Goal: Communication & Community: Ask a question

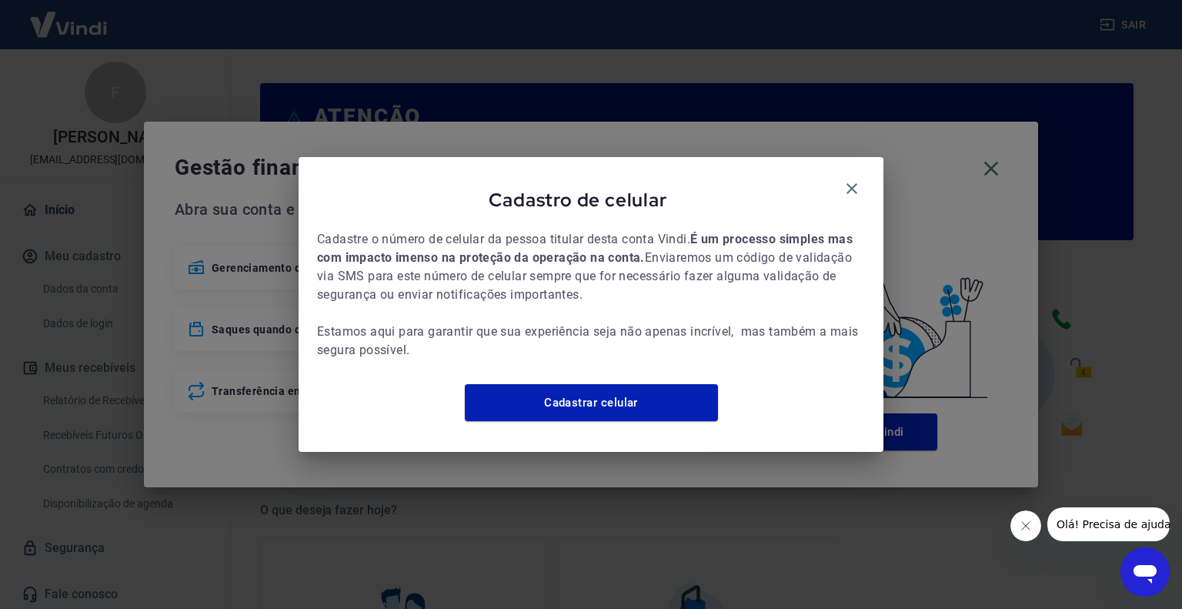
drag, startPoint x: 856, startPoint y: 182, endPoint x: 866, endPoint y: 175, distance: 12.2
click at [856, 182] on icon "button" at bounding box center [851, 188] width 18 height 18
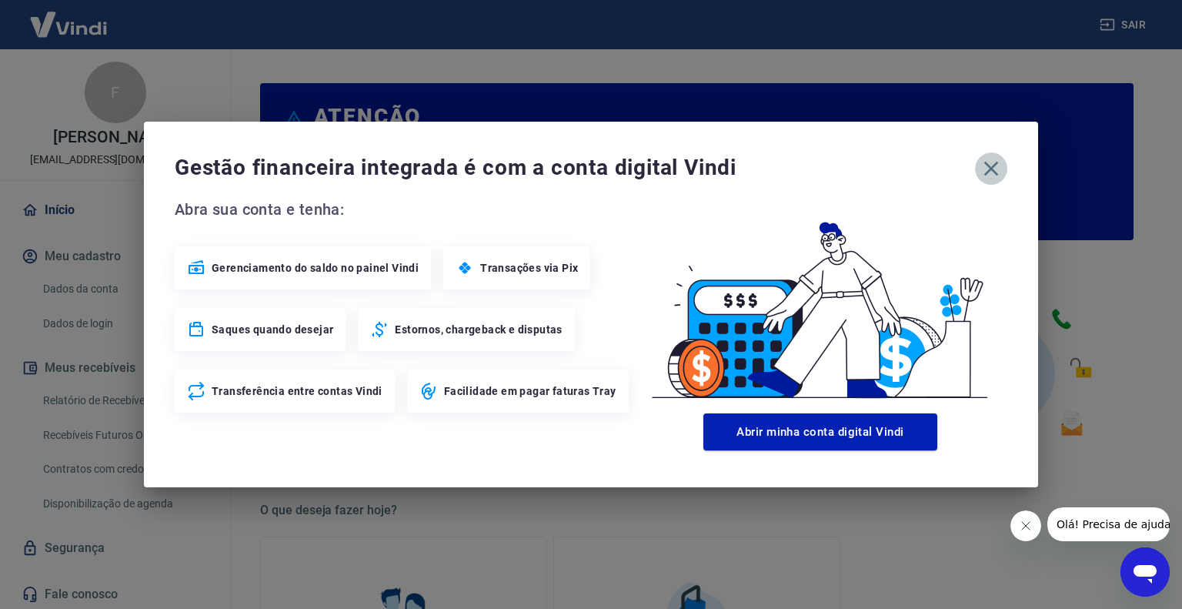
click at [992, 165] on icon "button" at bounding box center [991, 168] width 25 height 25
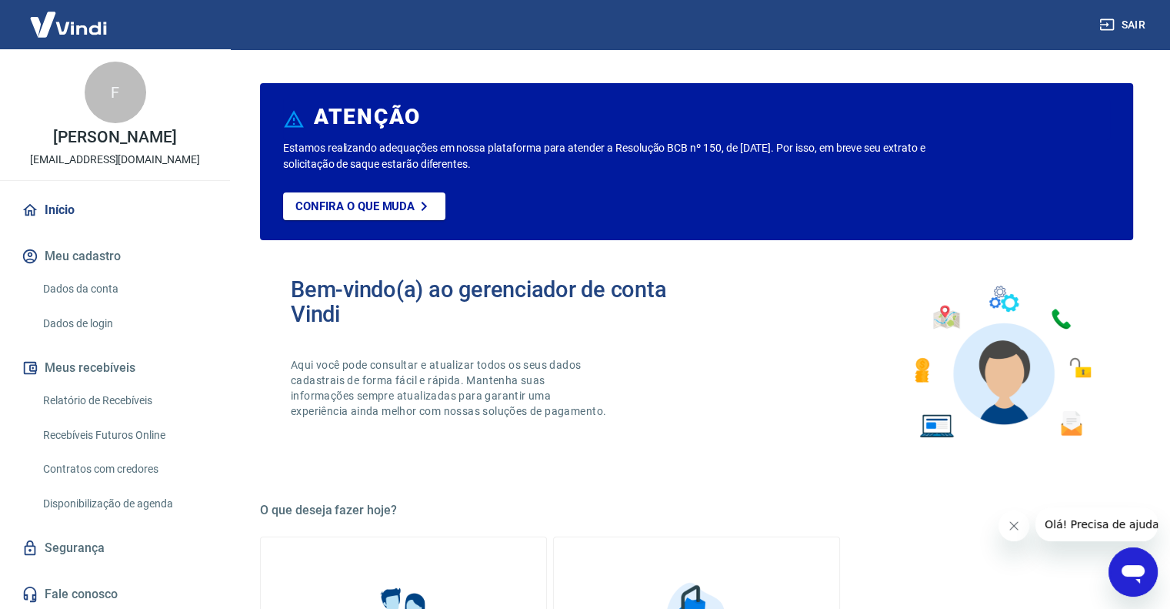
click at [1139, 585] on icon "Abrir janela de mensagens" at bounding box center [1133, 572] width 28 height 28
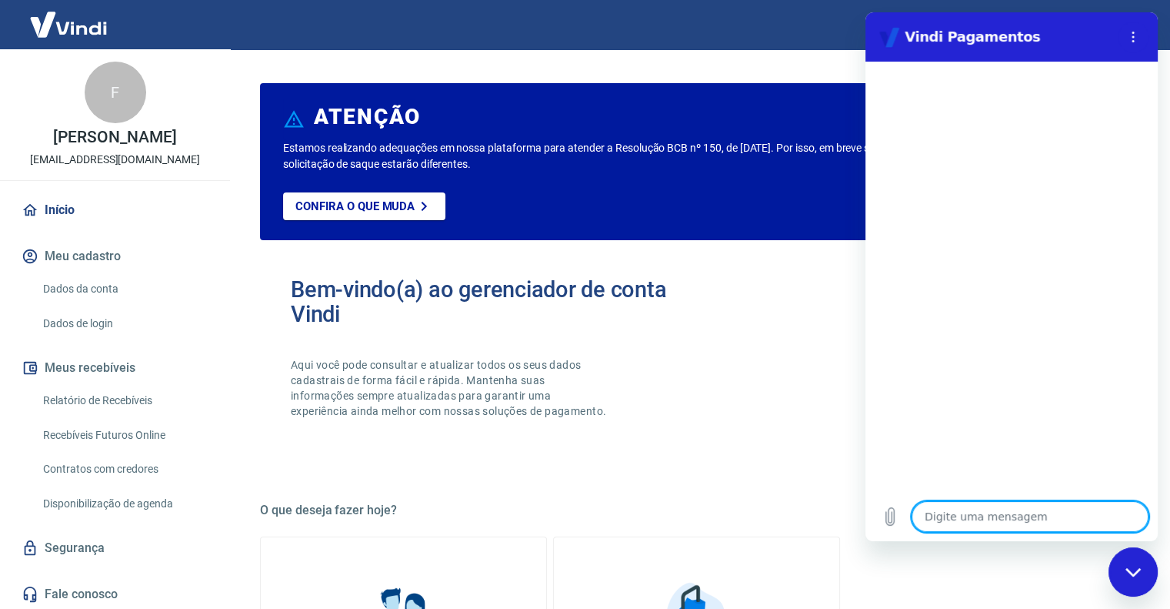
click at [962, 518] on textarea at bounding box center [1030, 516] width 237 height 31
type textarea "o"
type textarea "x"
type textarea "ol"
type textarea "x"
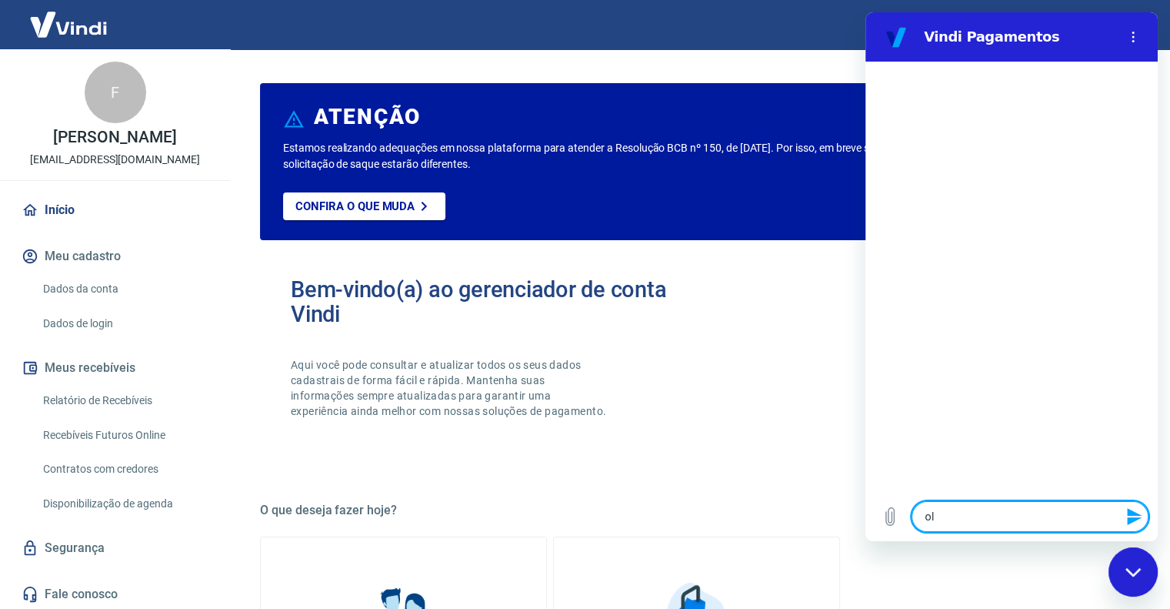
type textarea "ola"
type textarea "x"
type textarea "ola"
type textarea "x"
type textarea "[PERSON_NAME]"
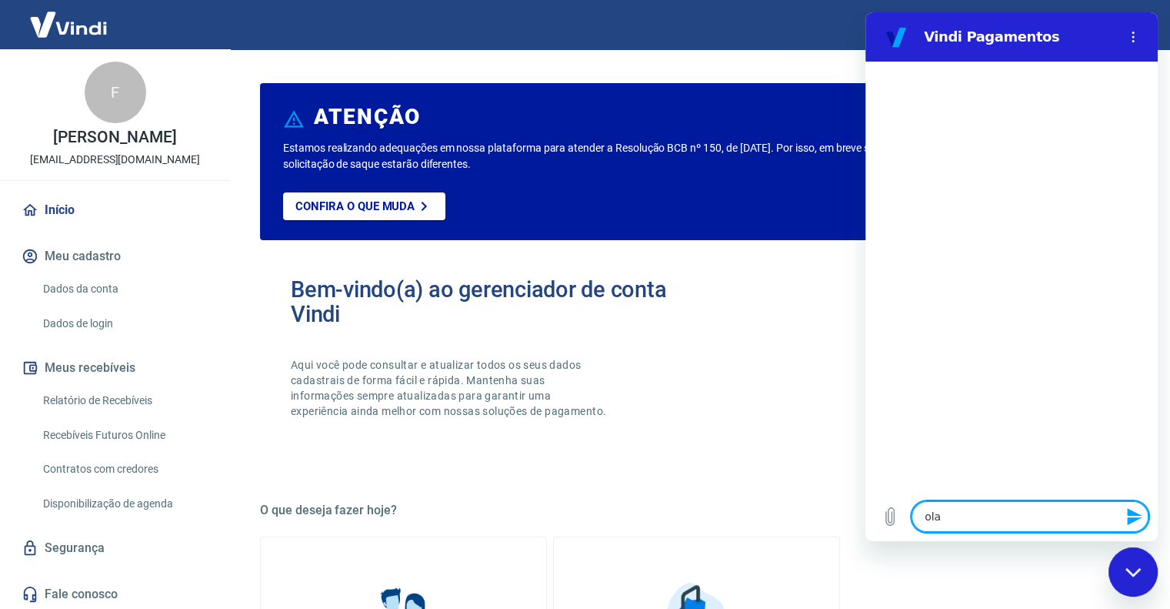
type textarea "x"
type textarea "[PERSON_NAME]"
type textarea "x"
type textarea "[PERSON_NAME]"
type textarea "x"
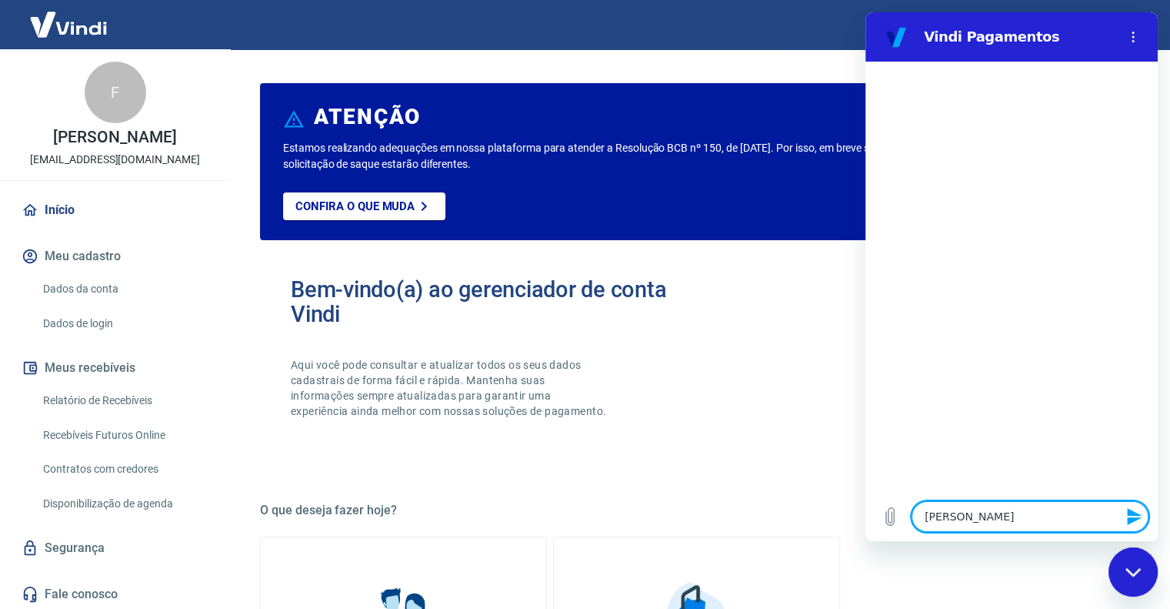
type textarea "[PERSON_NAME]"
type textarea "x"
type textarea "ola bom d"
type textarea "x"
type textarea "ola bom di"
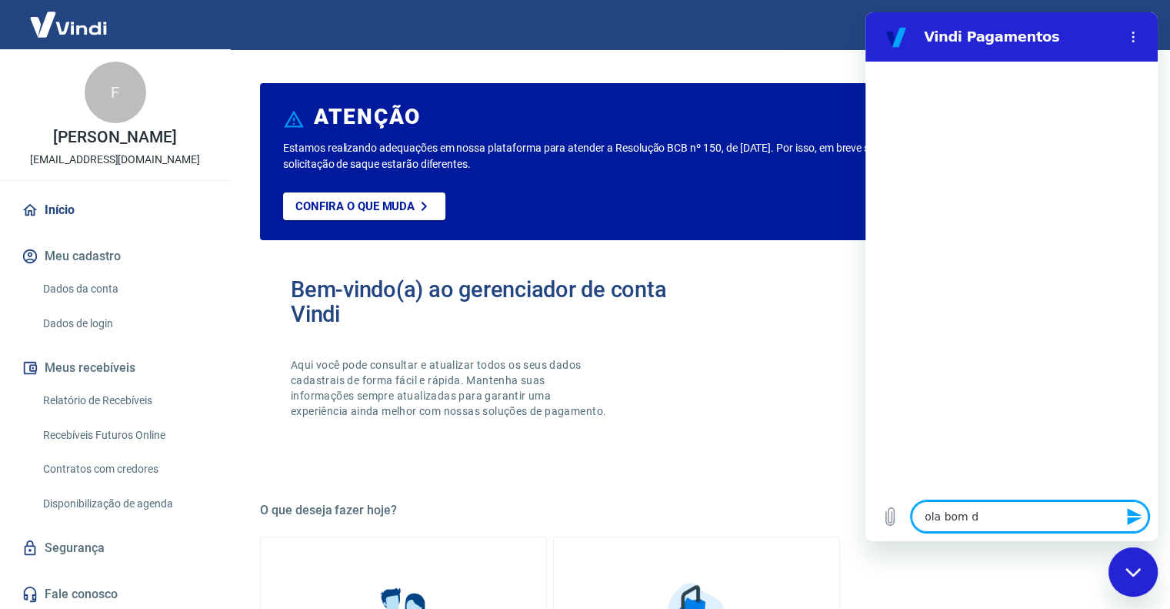
type textarea "x"
type textarea "ola bom dia"
type textarea "x"
type textarea "ola bom dia"
type textarea "x"
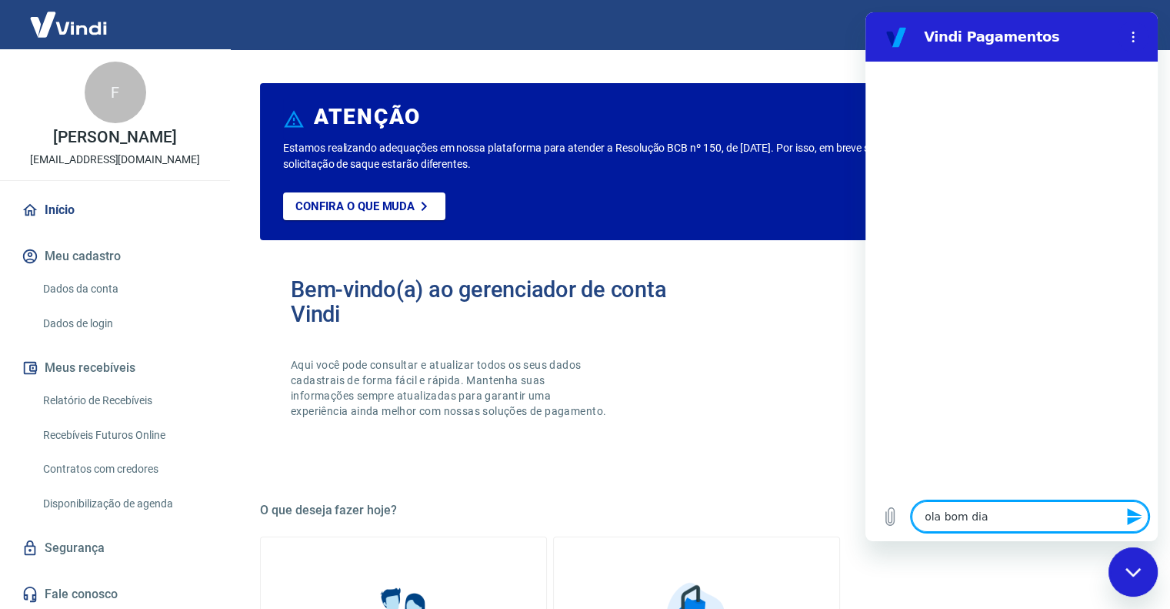
type textarea "ola bom dia"
type textarea "x"
type textarea "ola bom dia,"
type textarea "x"
type textarea "ola bom dia,"
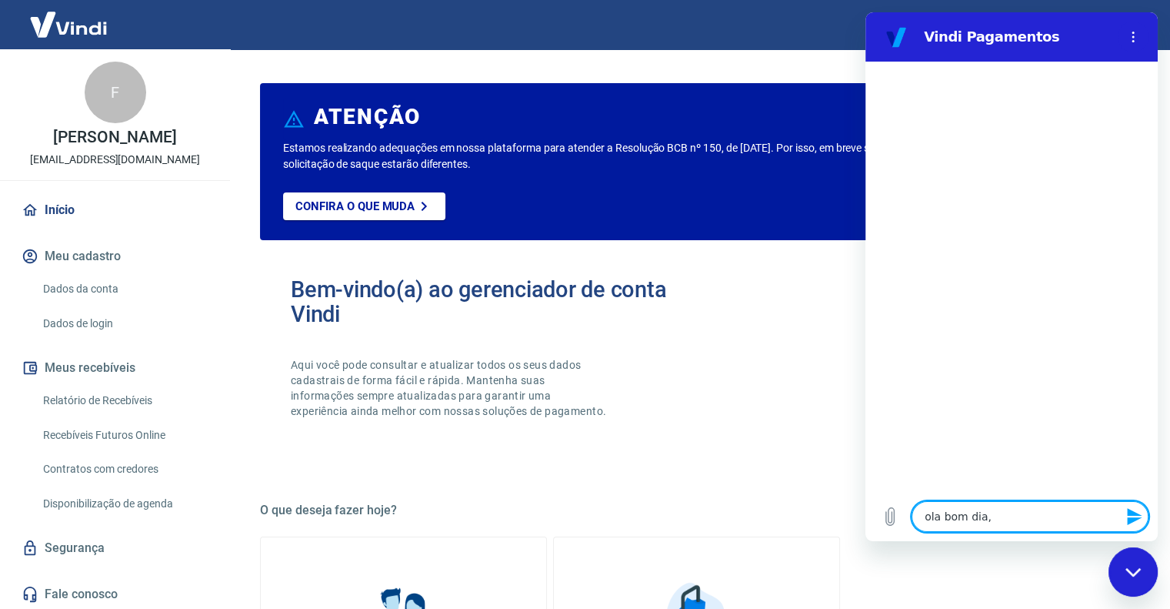
type textarea "x"
type textarea "ola bom dia, m"
type textarea "x"
type textarea "ola bom dia, me"
type textarea "x"
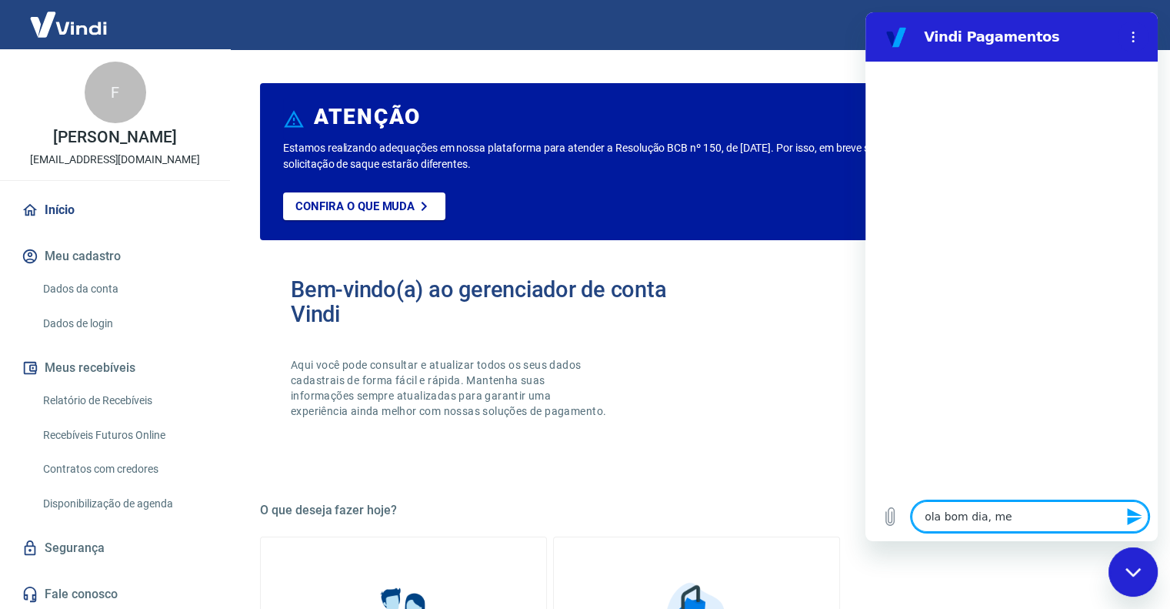
type textarea "ola bom dia, meu"
type textarea "x"
type textarea "ola bom dia, meu"
type textarea "x"
type textarea "ola bom dia, meu c"
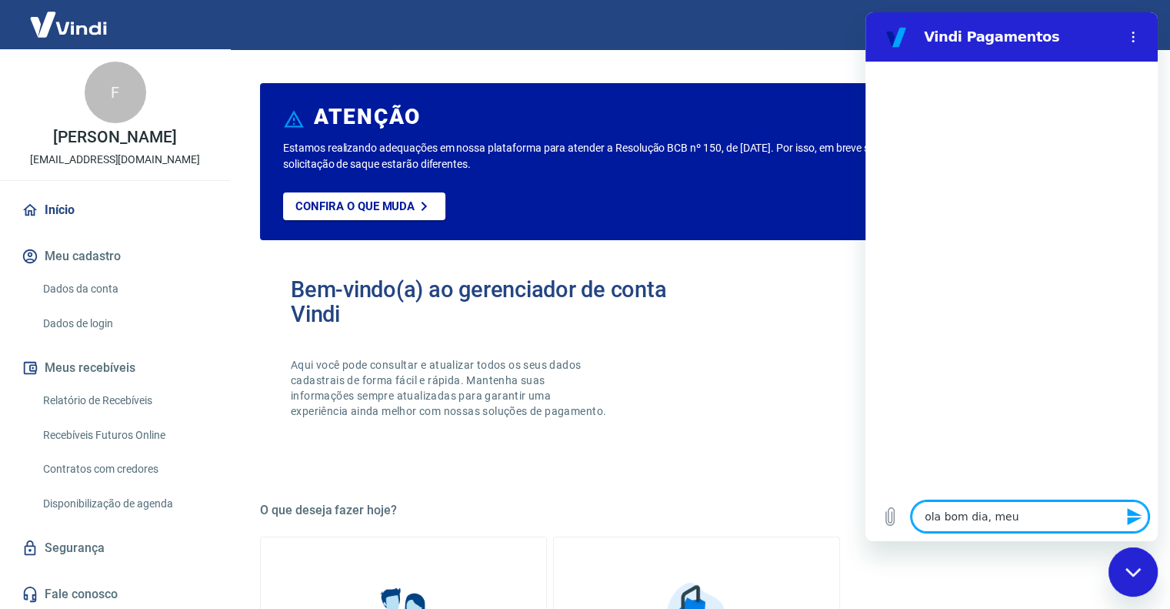
type textarea "x"
type textarea "ola bom dia, meu cl"
type textarea "x"
type textarea "ola bom dia, meu cli"
type textarea "x"
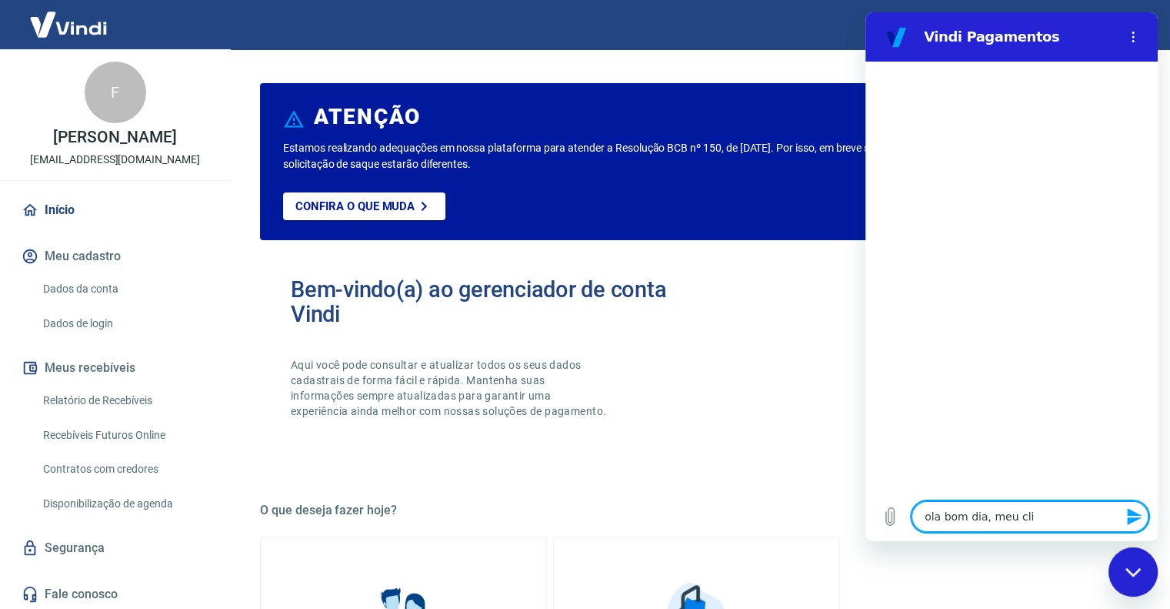
type textarea "ola bom dia, meu cl"
type textarea "x"
type textarea "ola bom dia, meu cli"
type textarea "x"
type textarea "ola bom dia, meu clie"
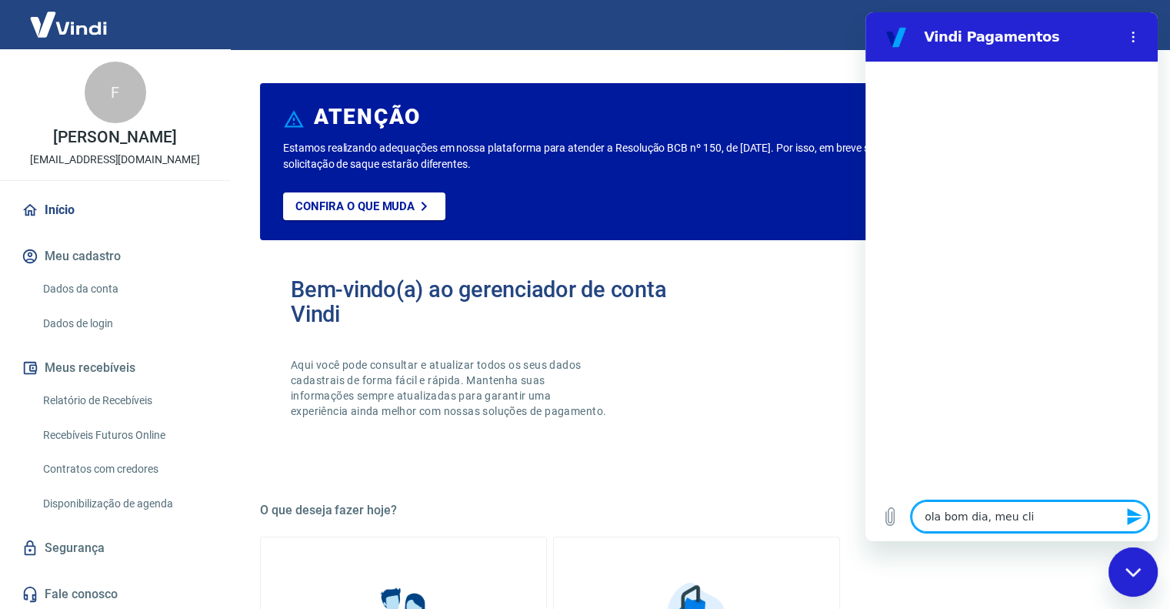
type textarea "x"
type textarea "ola bom dia, meu clien"
type textarea "x"
type textarea "[PERSON_NAME] dia, meu client"
type textarea "x"
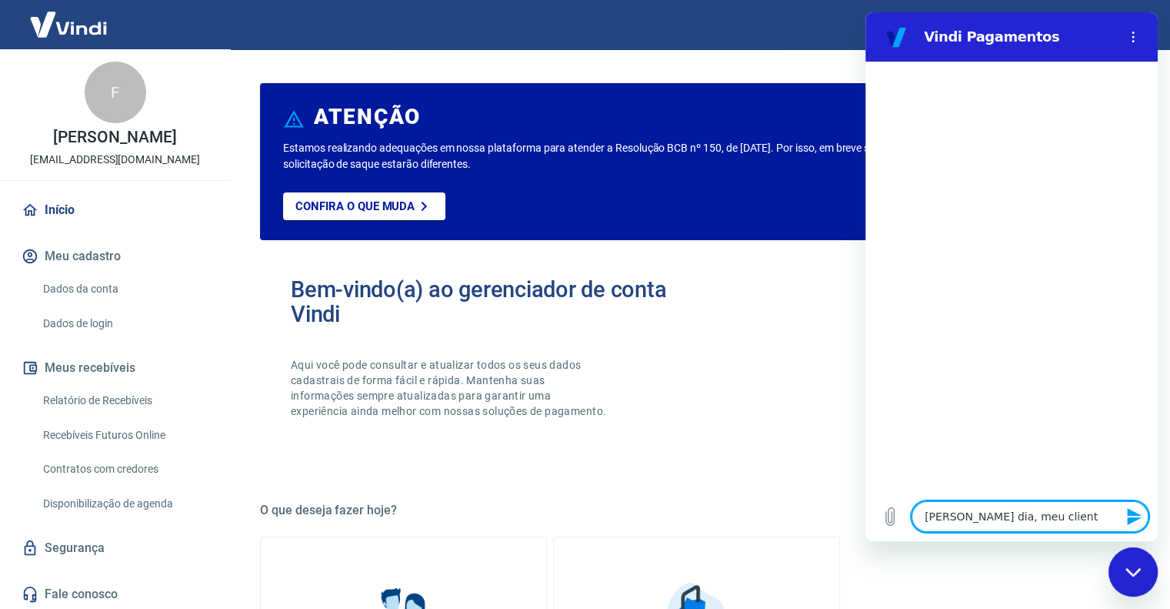
type textarea "[PERSON_NAME] dia, meu cliente"
type textarea "x"
type textarea "[PERSON_NAME] dia, meu cliente"
type textarea "x"
type textarea "[PERSON_NAME] dia, meu cliente p"
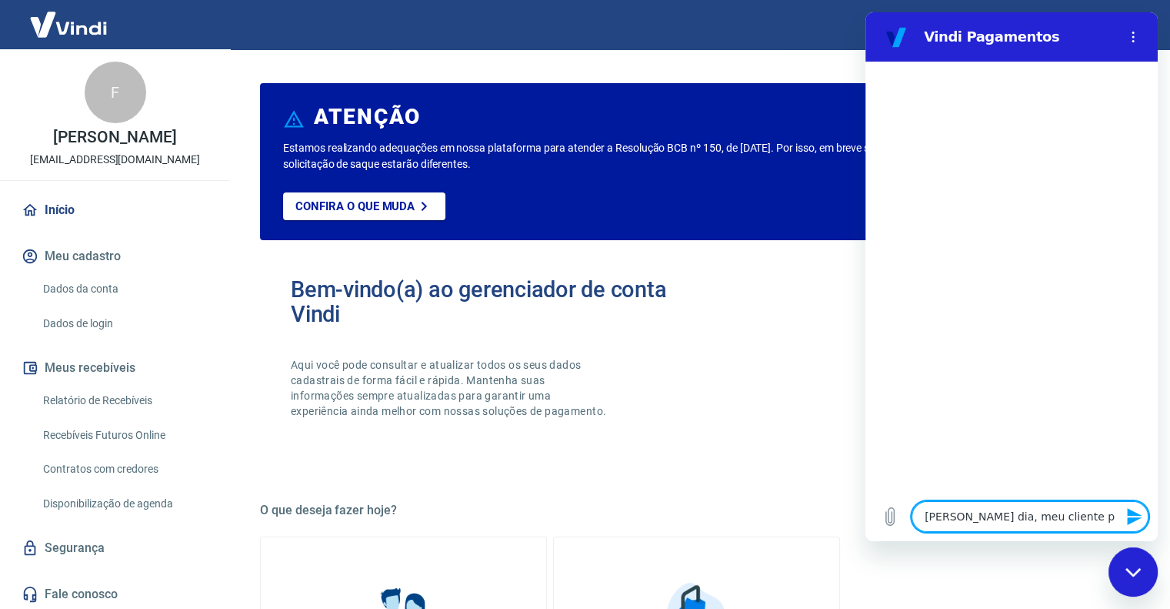
type textarea "x"
type textarea "[PERSON_NAME] dia, meu cliente pa"
type textarea "x"
type textarea "[PERSON_NAME] dia, meu cliente pas"
type textarea "x"
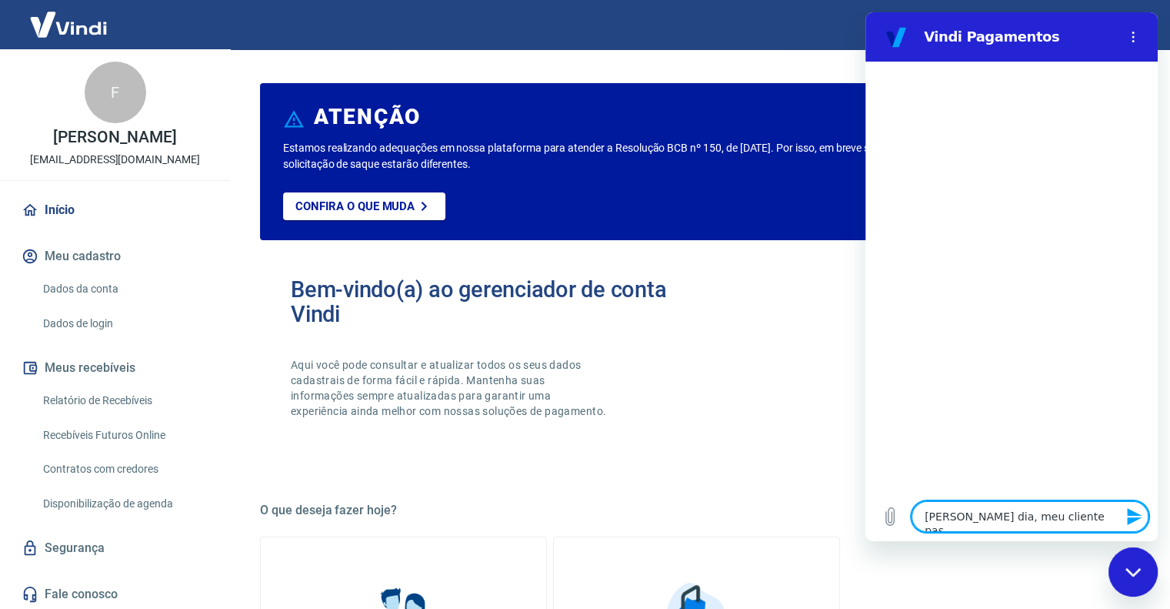
type textarea "[PERSON_NAME] dia, meu cliente pass"
type textarea "x"
type textarea "[PERSON_NAME] dia, meu cliente passo"
type textarea "x"
type textarea "[PERSON_NAME] dia, meu cliente passou"
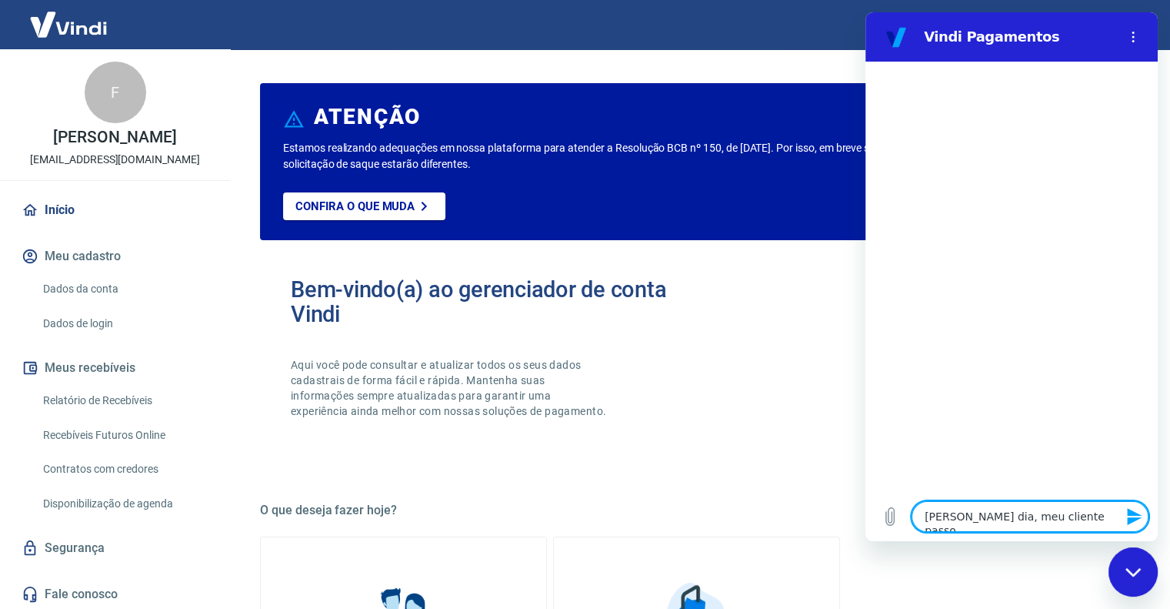
type textarea "x"
type textarea "[PERSON_NAME] dia, meu cliente passou"
type textarea "x"
type textarea "[PERSON_NAME] dia, meu cliente passou o"
type textarea "x"
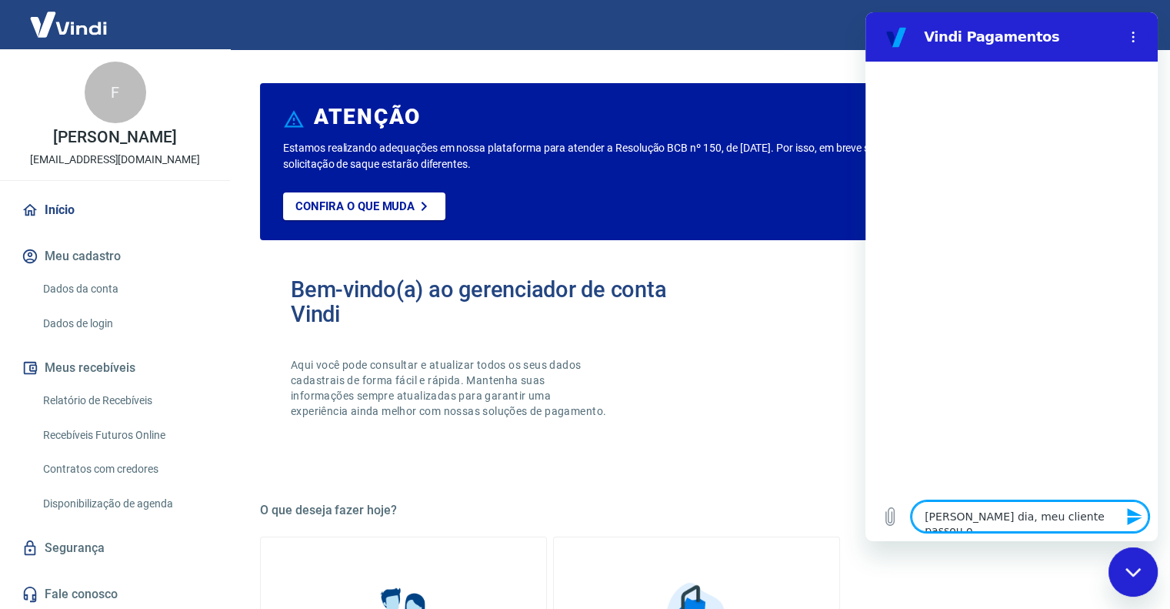
type textarea "[PERSON_NAME] dia, meu cliente passou o"
type textarea "x"
type textarea "[PERSON_NAME] dia, meu cliente passou o c"
type textarea "x"
type textarea "[PERSON_NAME] dia, meu cliente passou o ca"
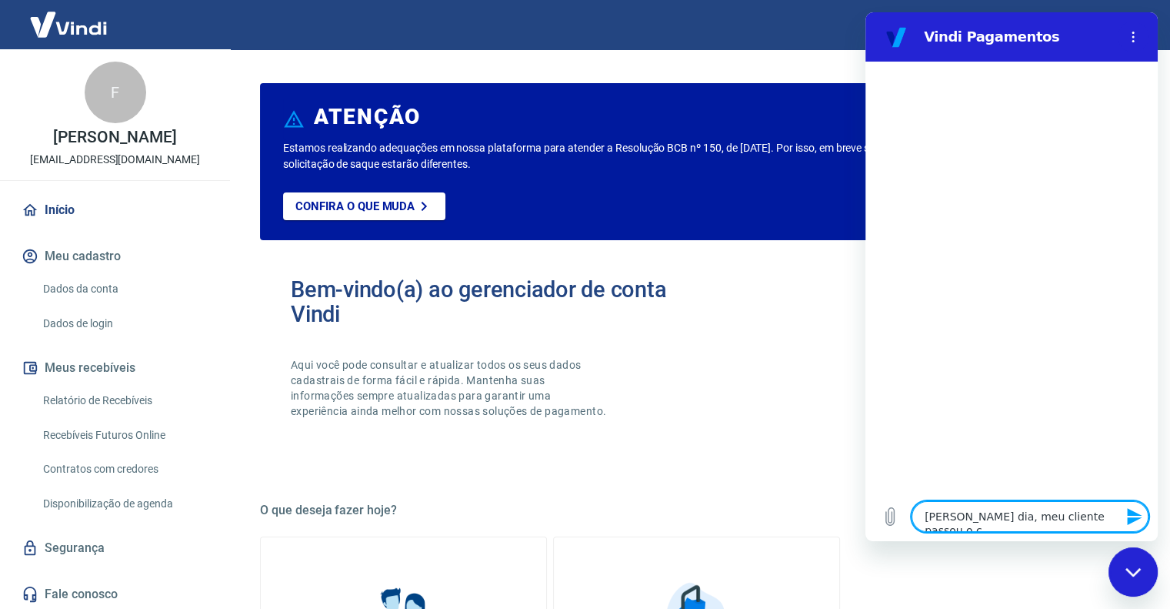
type textarea "x"
type textarea "[PERSON_NAME] dia, meu cliente passou o car"
type textarea "x"
type textarea "[PERSON_NAME] dia, meu cliente passou o cart"
type textarea "x"
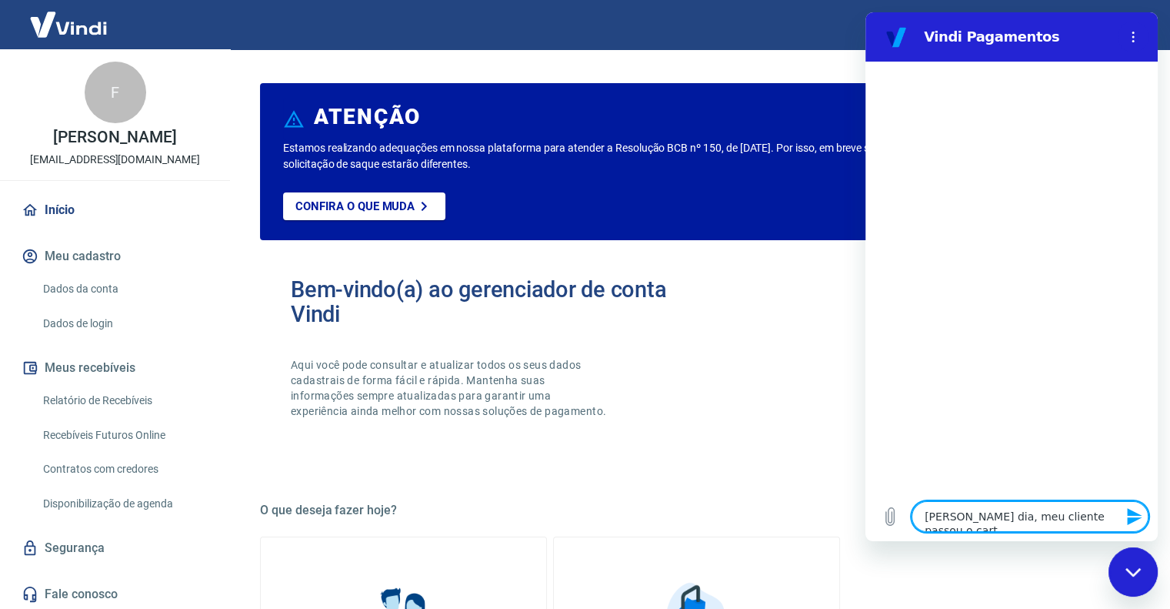
type textarea "[PERSON_NAME] dia, meu cliente passou o cartã"
type textarea "x"
type textarea "[PERSON_NAME] dia, meu cliente passou o cartão"
type textarea "x"
type textarea "[PERSON_NAME] dia, meu cliente passou o cartão"
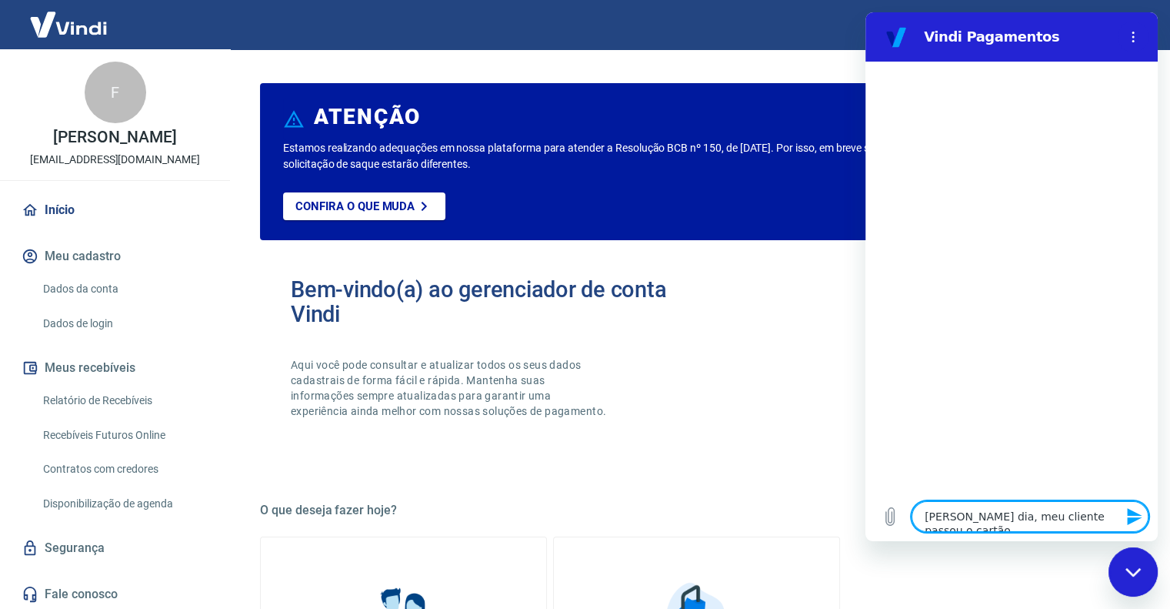
type textarea "x"
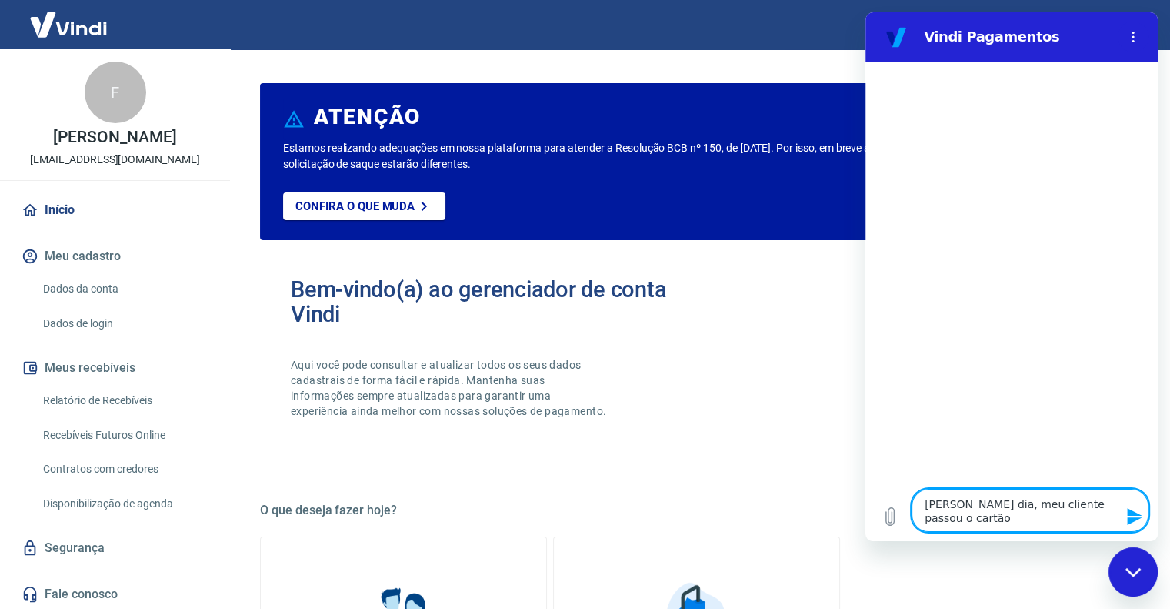
type textarea "[PERSON_NAME] dia, meu cliente passou o cartão n"
type textarea "x"
type textarea "[PERSON_NAME] dia, meu cliente passou o cartão na"
type textarea "x"
type textarea "[PERSON_NAME] dia, meu cliente passou o cartão na"
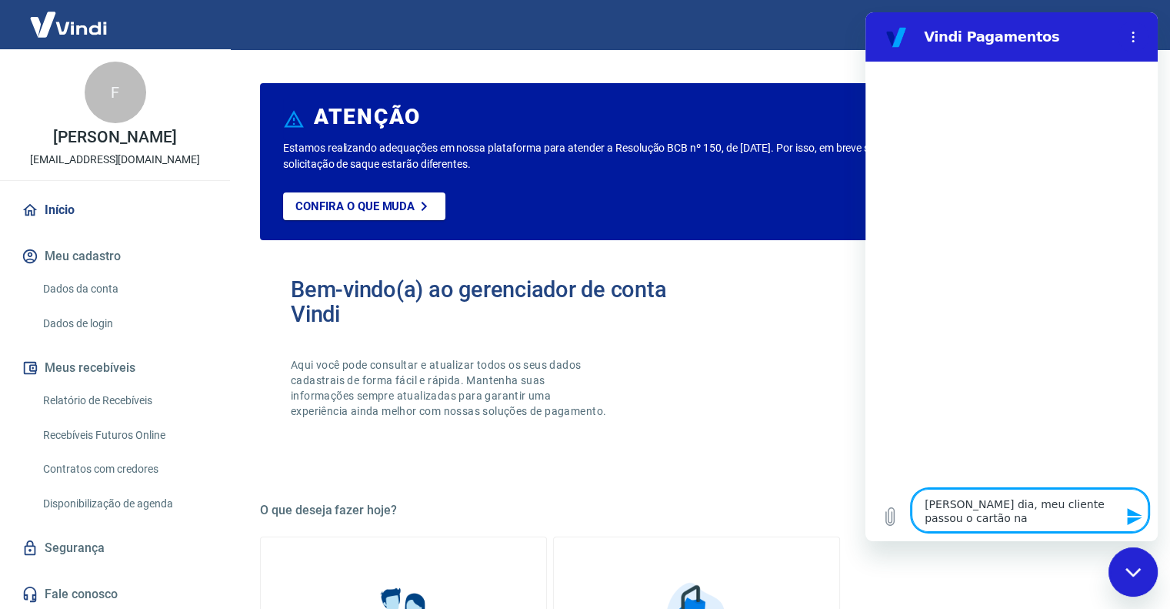
type textarea "x"
type textarea "[PERSON_NAME] dia, meu cliente passou o cartão na m"
type textarea "x"
type textarea "[PERSON_NAME] dia, meu cliente passou o cartão na mi"
type textarea "x"
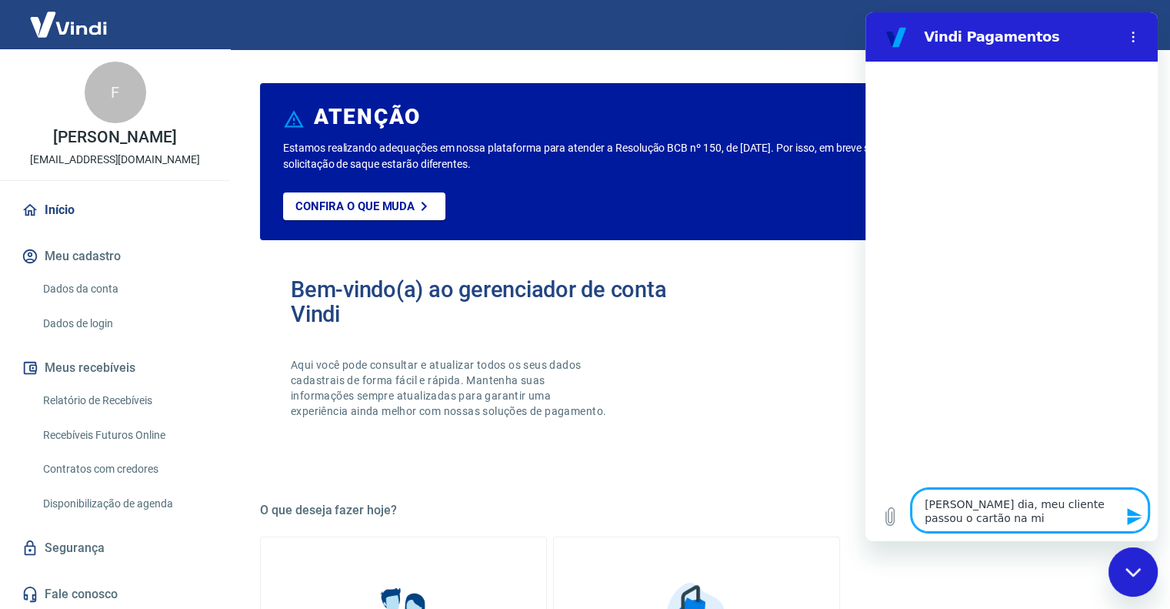
type textarea "[PERSON_NAME] dia, meu cliente passou o cartão na min"
type textarea "x"
type textarea "[PERSON_NAME] dia, meu cliente passou o cartão na minh"
type textarea "x"
type textarea "[PERSON_NAME] dia, meu cliente passou o cartão na minha"
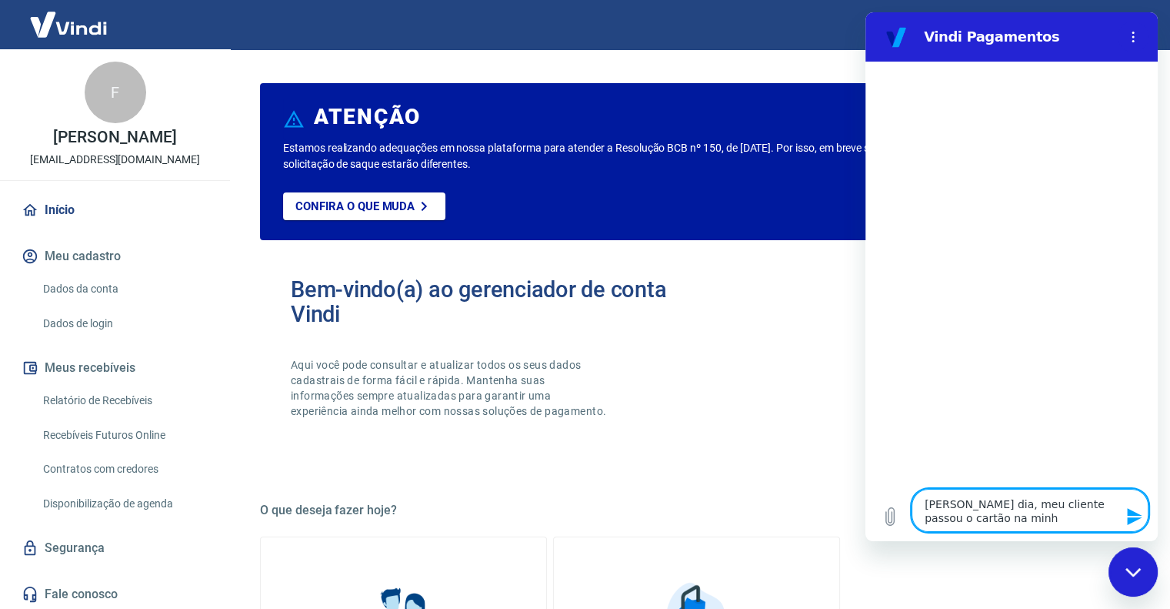
type textarea "x"
type textarea "[PERSON_NAME] dia, meu cliente passou o cartão na minha"
type textarea "x"
type textarea "[PERSON_NAME] dia, meu cliente passou o cartão na minha l"
type textarea "x"
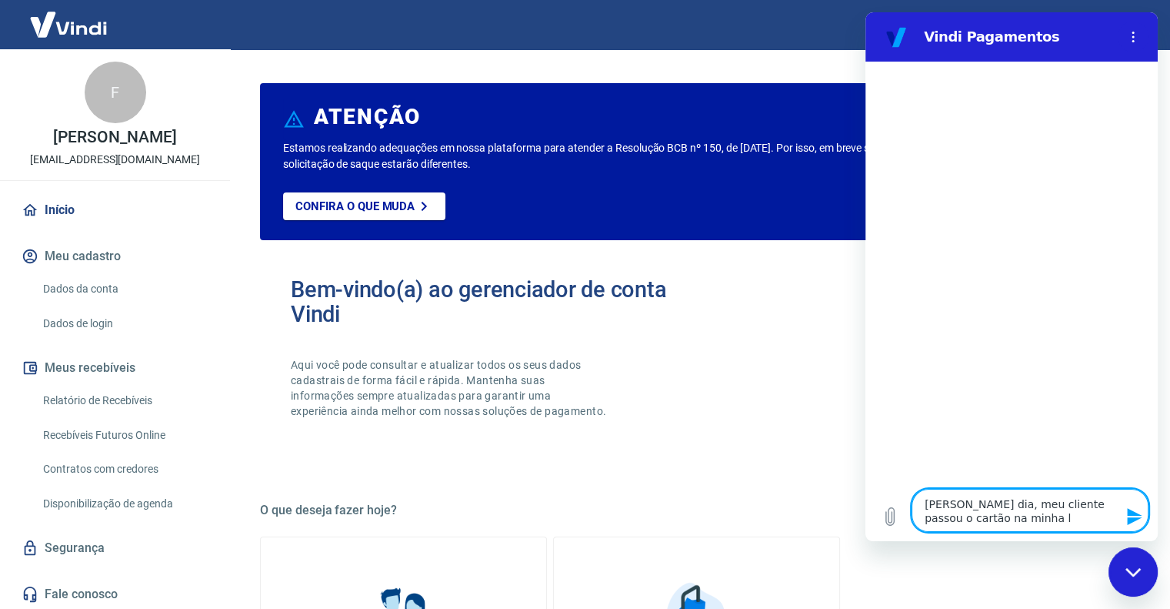
type textarea "[PERSON_NAME] dia, meu cliente passou o cartão na minha lo"
type textarea "x"
type textarea "[PERSON_NAME] dia, meu cliente passou o cartão na minha loj"
type textarea "x"
type textarea "[PERSON_NAME] dia, meu cliente passou o cartão na minha loja"
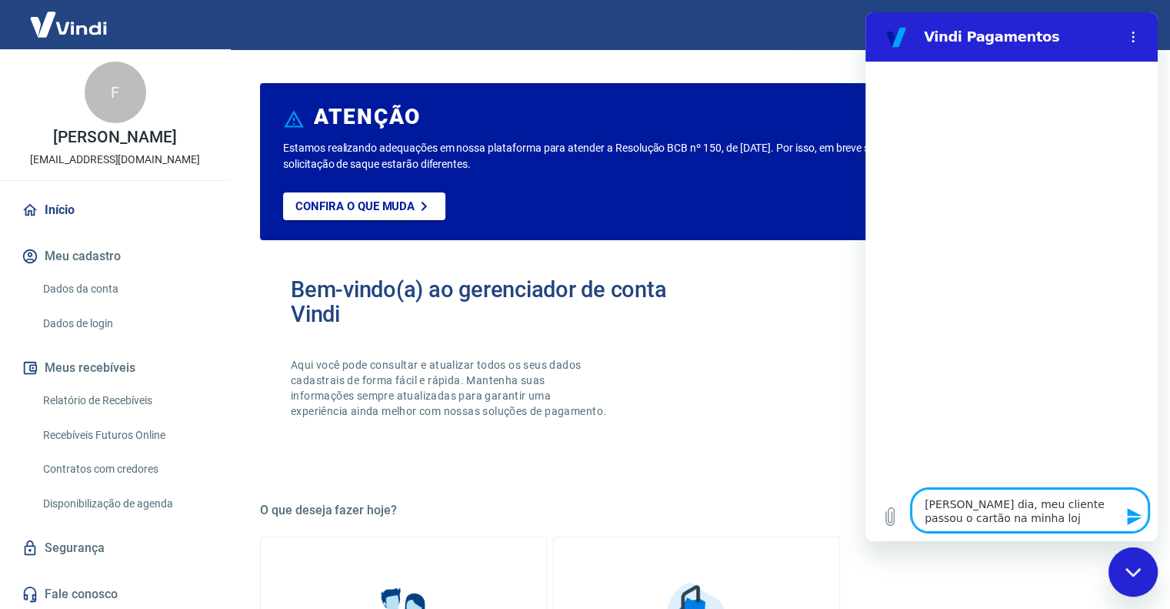
type textarea "x"
type textarea "[PERSON_NAME] dia, meu cliente passou o cartão na minha loja,"
type textarea "x"
type textarea "[PERSON_NAME] dia, meu cliente passou o cartão na minha loja,"
type textarea "x"
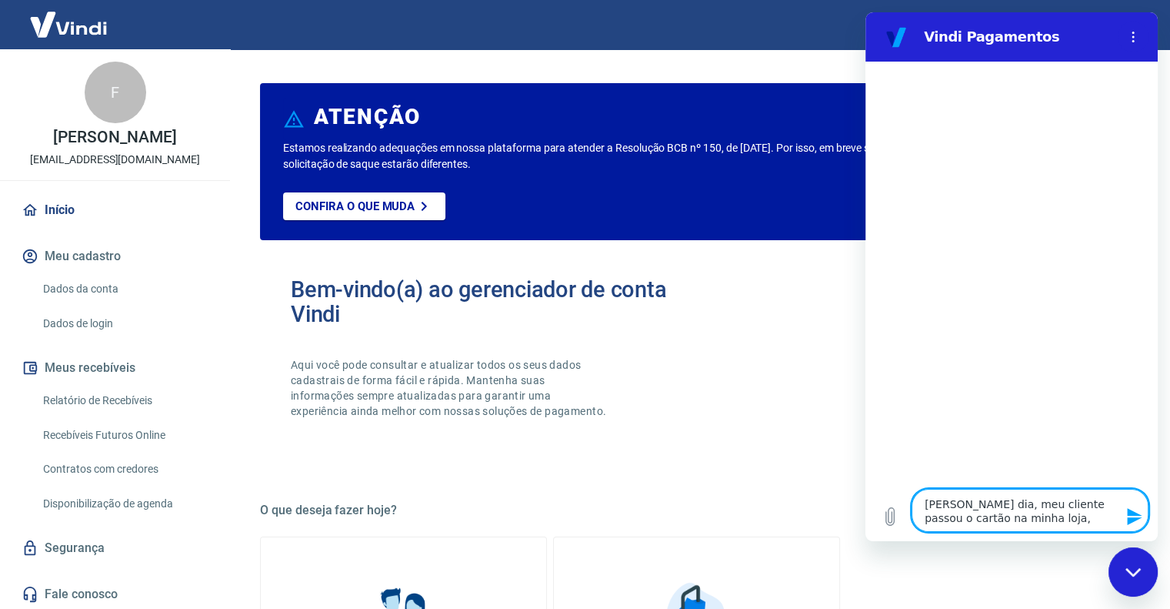
type textarea "[PERSON_NAME] dia, meu cliente passou o cartão na minha loja, d"
type textarea "x"
type textarea "[PERSON_NAME] dia, meu cliente passou o cartão na minha loja, de"
type textarea "x"
type textarea "ola bom dia, meu cliente passou o cartão na minha loja, deu"
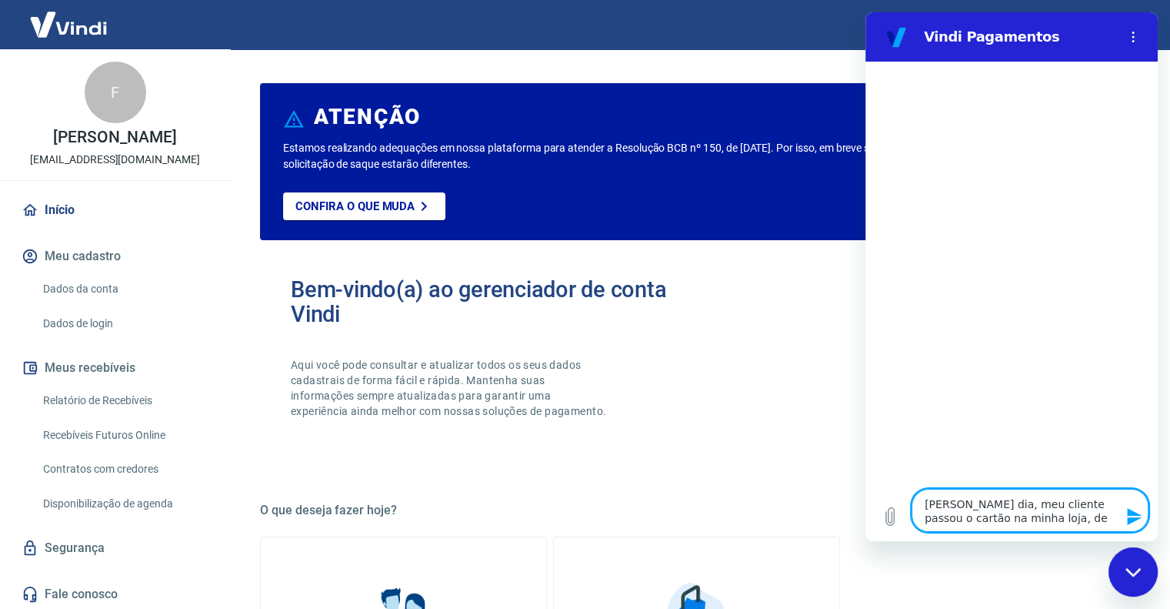
type textarea "x"
type textarea "ola bom dia, meu cliente passou o cartão na minha loja, deu"
type textarea "x"
type textarea "[PERSON_NAME] dia, meu cliente passou o cartão na minha loja, deu e"
type textarea "x"
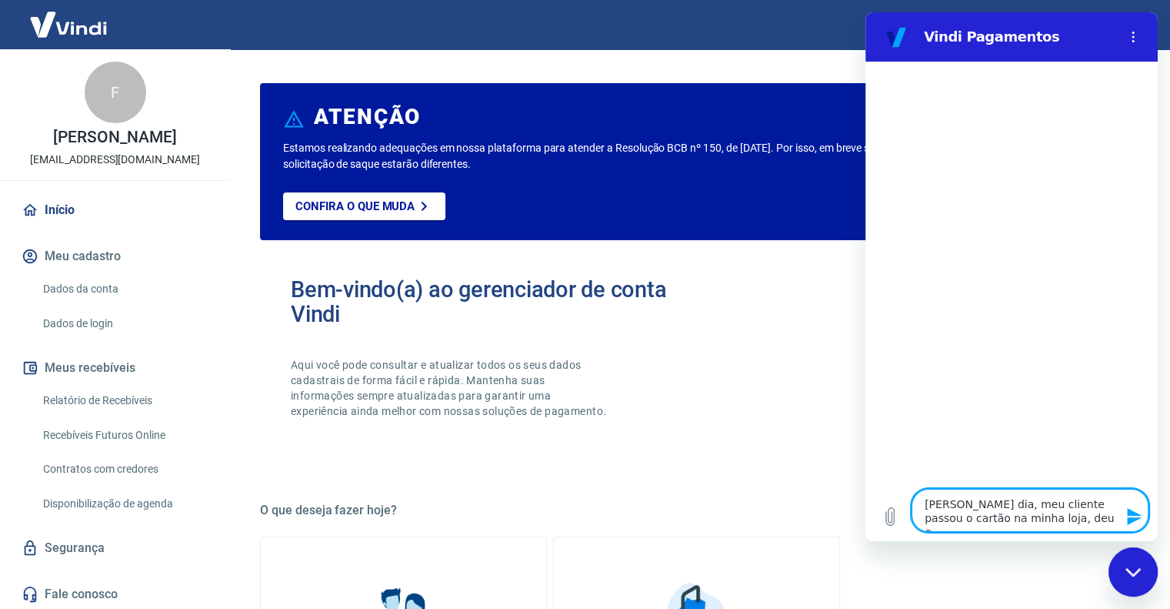
type textarea "[PERSON_NAME] dia, meu cliente passou o cartão na minha loja, deu er"
type textarea "x"
type textarea "[PERSON_NAME] dia, meu cliente passou o cartão na minha loja, deu err"
type textarea "x"
type textarea "[PERSON_NAME] dia, meu cliente passou o cartão na minha loja, deu erro"
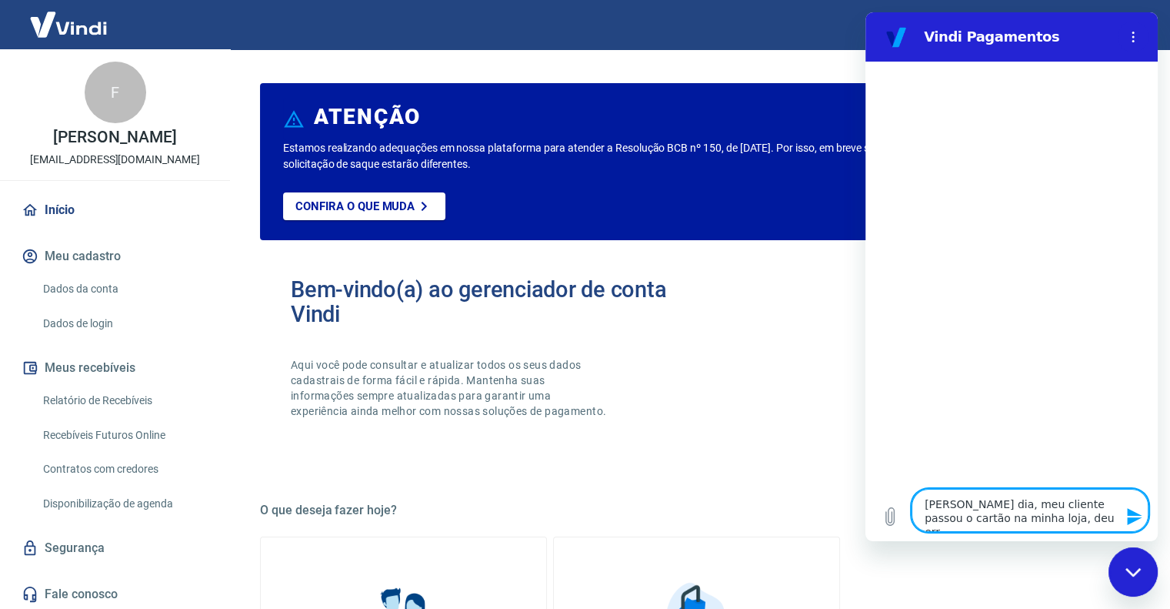
type textarea "x"
type textarea "[PERSON_NAME] dia, meu cliente passou o cartão na minha loja, deu erro"
type textarea "x"
type textarea "[PERSON_NAME] dia, meu cliente passou o cartão na minha loja, deu erro n"
type textarea "x"
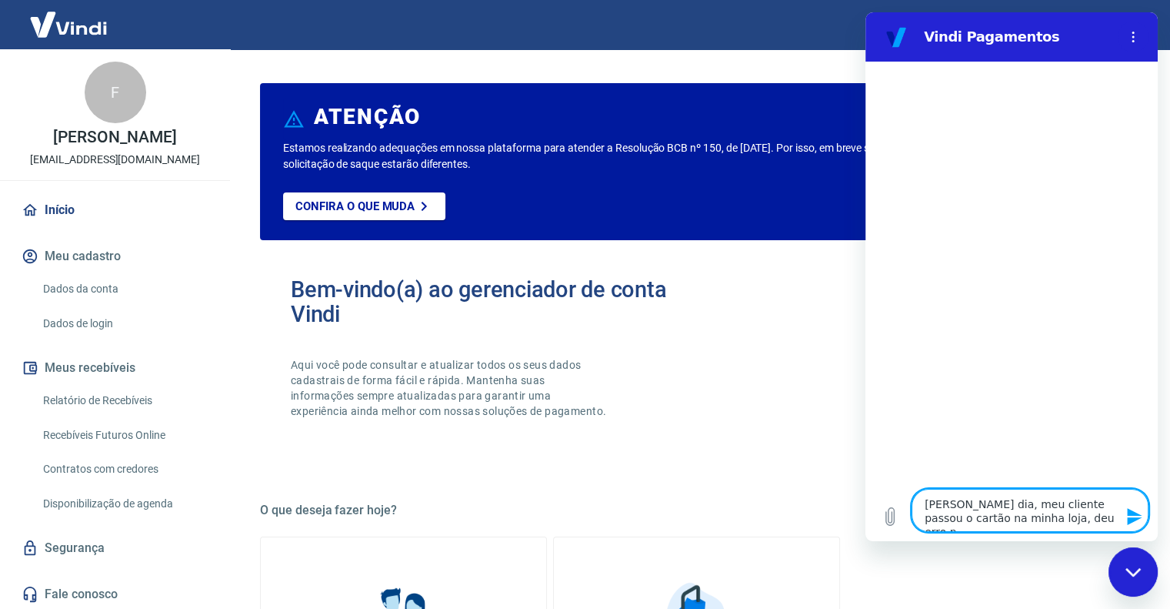
type textarea "ola bom dia, meu cliente passou o cartão na minha loja, deu erro na"
type textarea "x"
type textarea "ola bom dia, meu cliente passou o cartão na minha loja, deu erro na"
type textarea "x"
type textarea "ola bom dia, meu cliente passou o cartão na minha loja, deu erro na m"
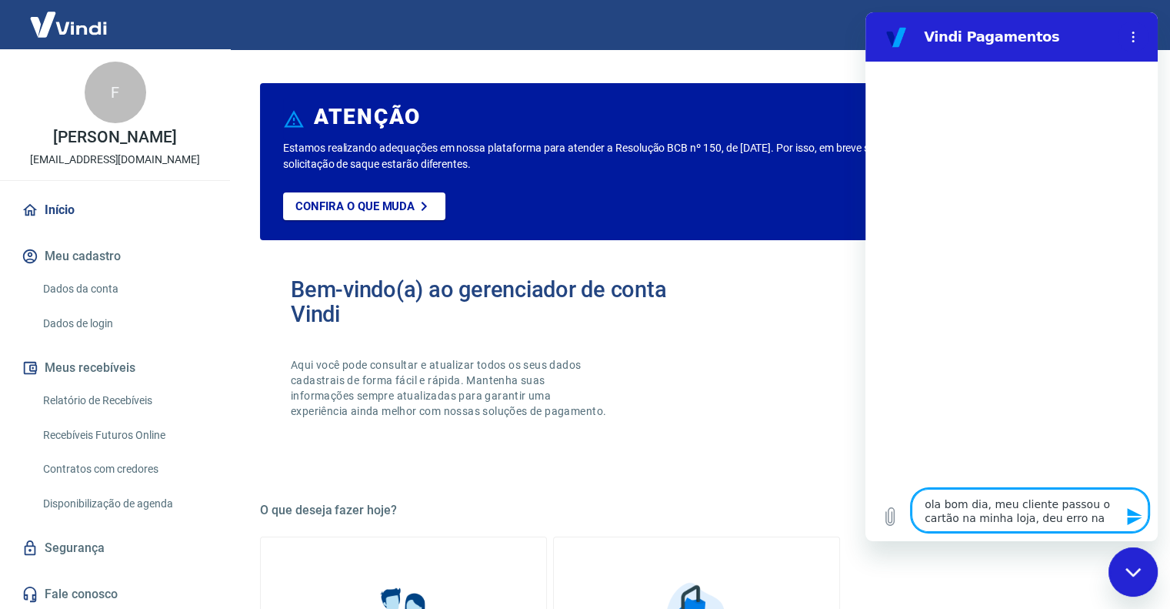
type textarea "x"
type textarea "ola bom dia, meu cliente passou o cartão na minha loja, deu erro na ma"
type textarea "x"
type textarea "ola bom dia, meu cliente passou o cartão na minha loja, deu erro na maq"
type textarea "x"
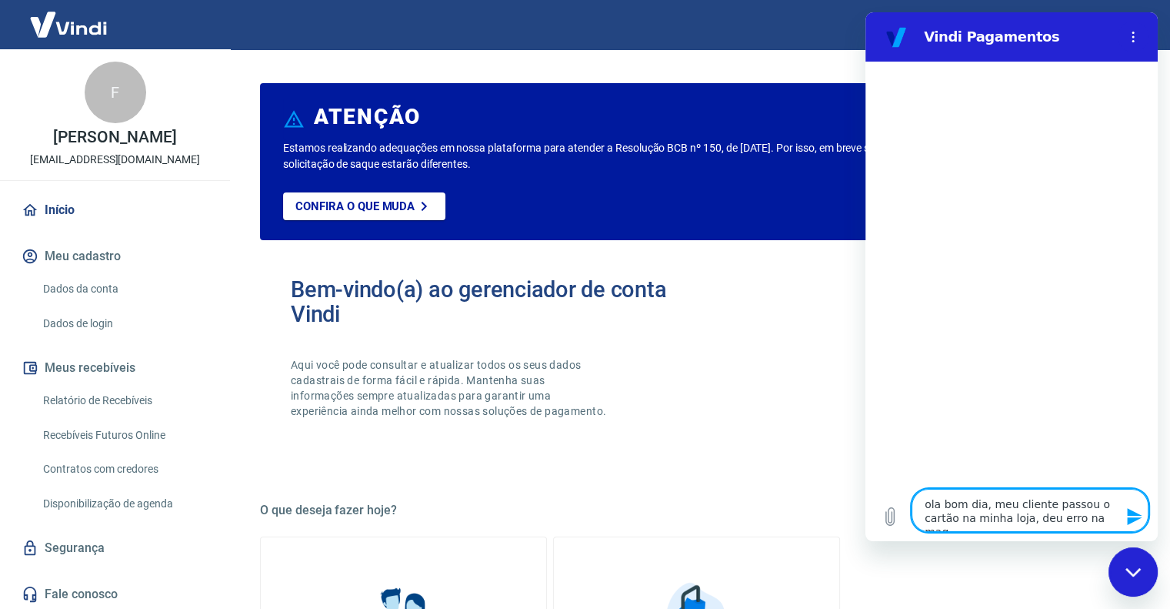
type textarea "ola bom dia, meu cliente passou o cartão na minha loja, deu erro na maqu"
type textarea "x"
type textarea "ola bom dia, meu cliente passou o cartão na minha loja, deu erro na maqui"
type textarea "x"
type textarea "ola bom dia, meu cliente passou o cartão na minha loja, deu erro na maquin"
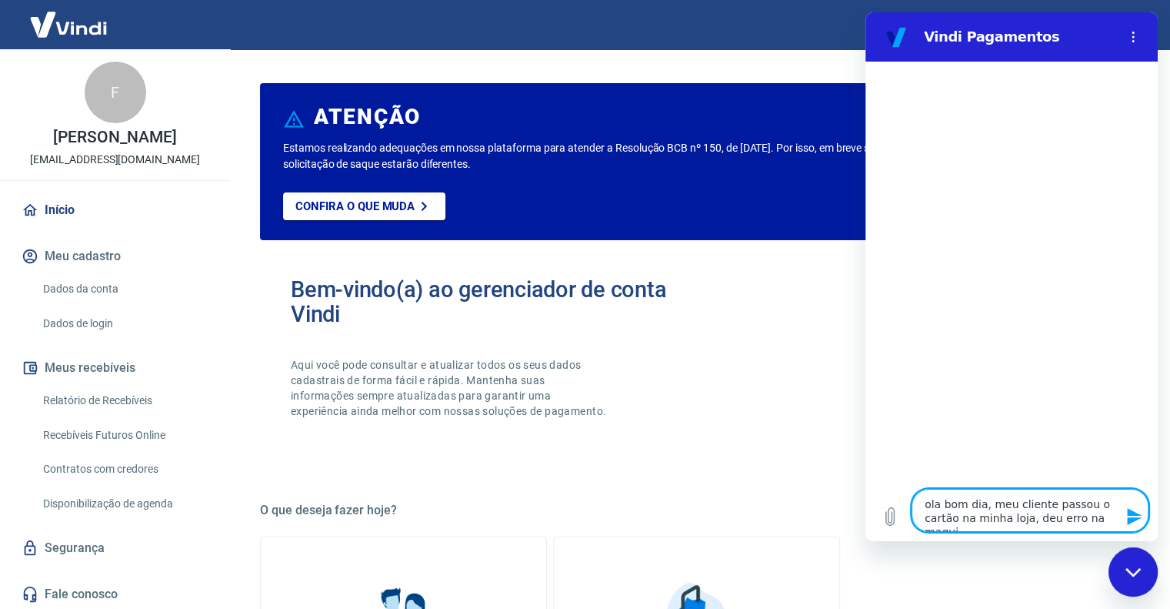
type textarea "x"
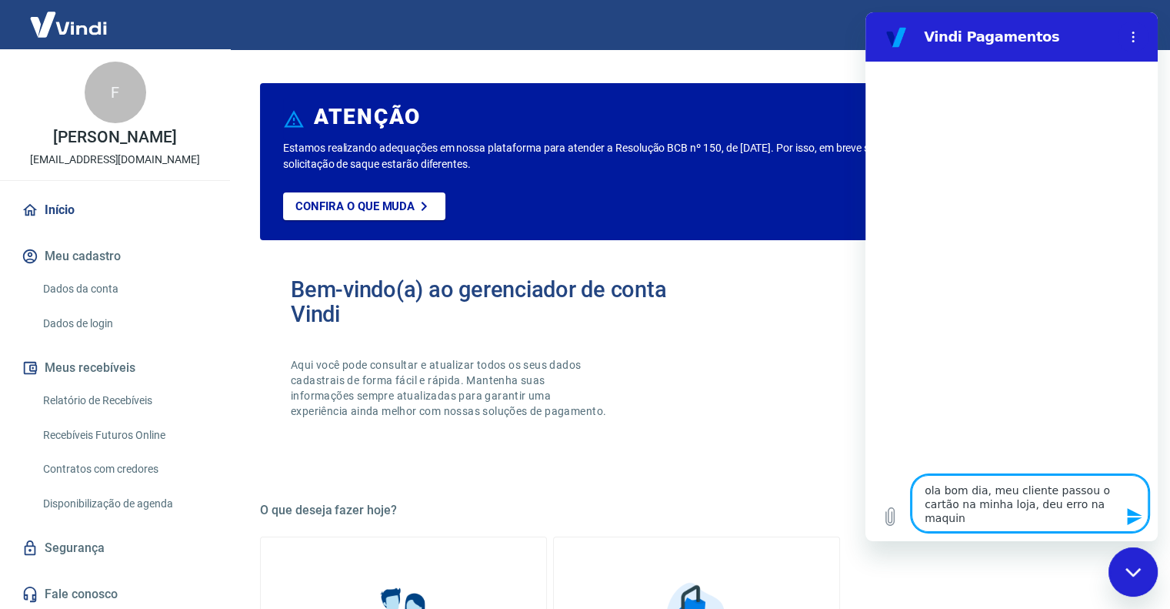
type textarea "ola bom dia, meu cliente passou o cartão na minha loja, deu erro na maquina"
type textarea "x"
type textarea "ola bom dia, meu cliente passou o cartão na minha loja, deu erro na maquina,"
type textarea "x"
type textarea "ola bom dia, meu cliente passou o cartão na minha loja, deu erro na maquina,"
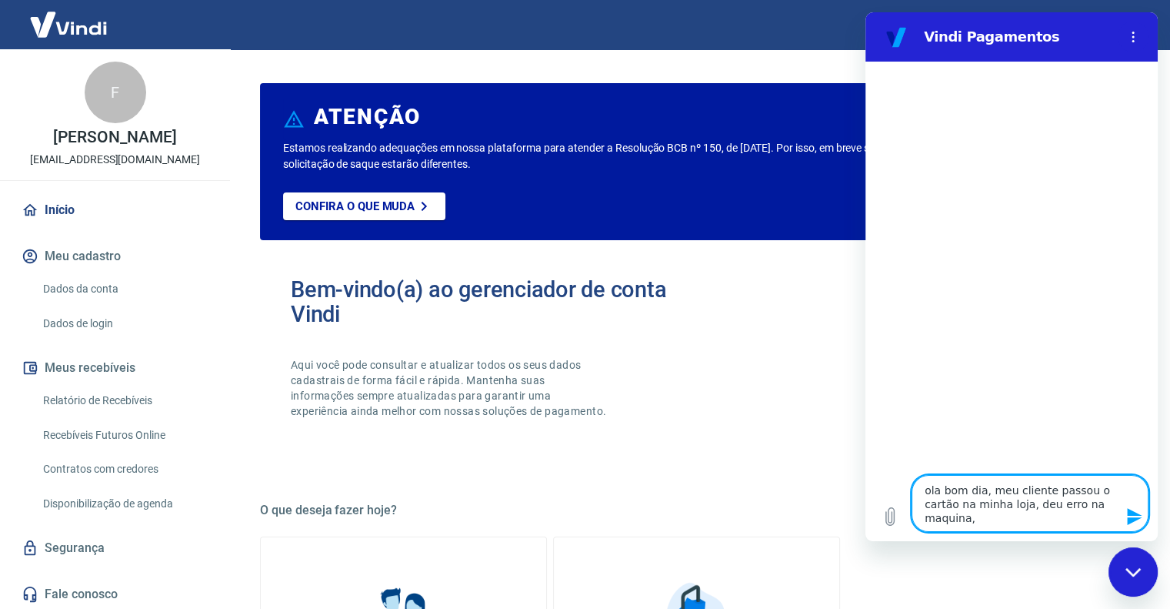
type textarea "x"
type textarea "ola bom dia, meu cliente passou o cartão na minha loja, deu erro na maquina, e"
type textarea "x"
type textarea "ola bom dia, meu cliente passou o cartão na minha loja, deu erro na maquina, em"
type textarea "x"
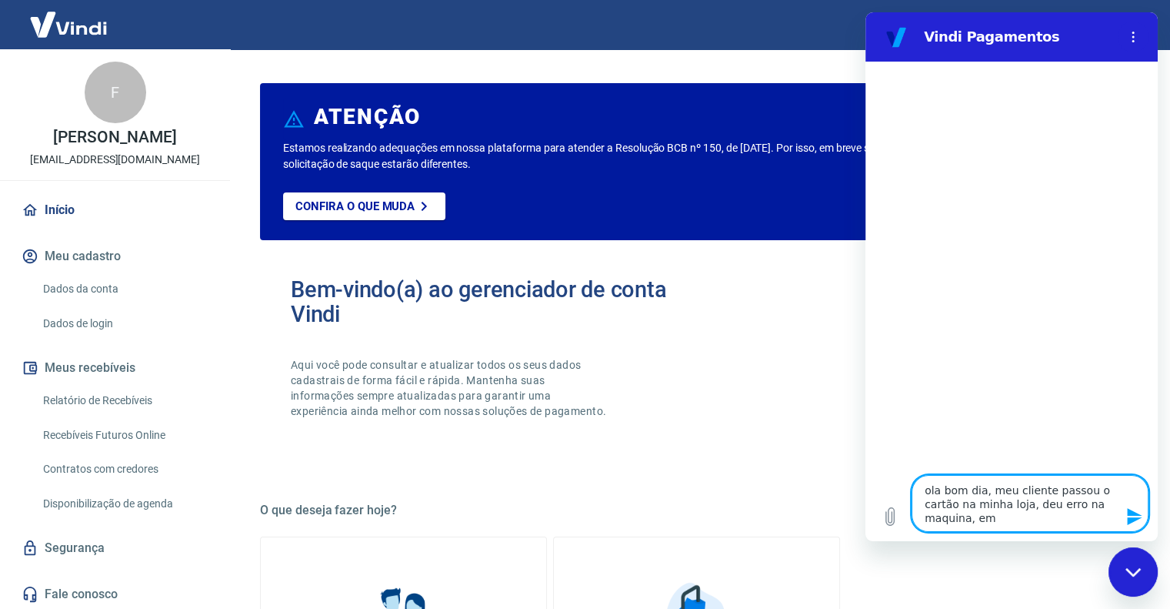
type textarea "ola bom dia, meu cliente passou o cartão na minha loja, deu erro na maquina, em"
type textarea "x"
type textarea "ola bom dia, meu cliente passou o cartão na minha loja, deu erro na maquina, em…"
type textarea "x"
type textarea "ola bom dia, meu cliente passou o cartão na minha loja, deu erro na maquina, em…"
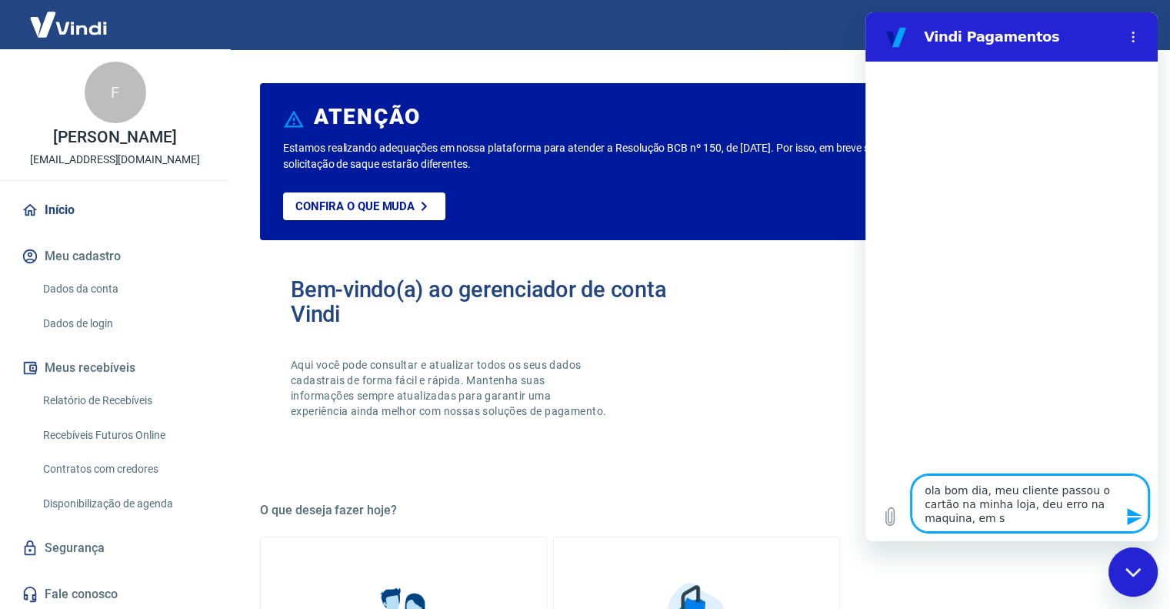
type textarea "x"
type textarea "ola bom dia, meu cliente passou o cartão na minha loja, deu erro na maquina, em…"
type textarea "x"
type textarea "ola bom dia, meu cliente passou o cartão na minha loja, deu erro na maquina, em…"
type textarea "x"
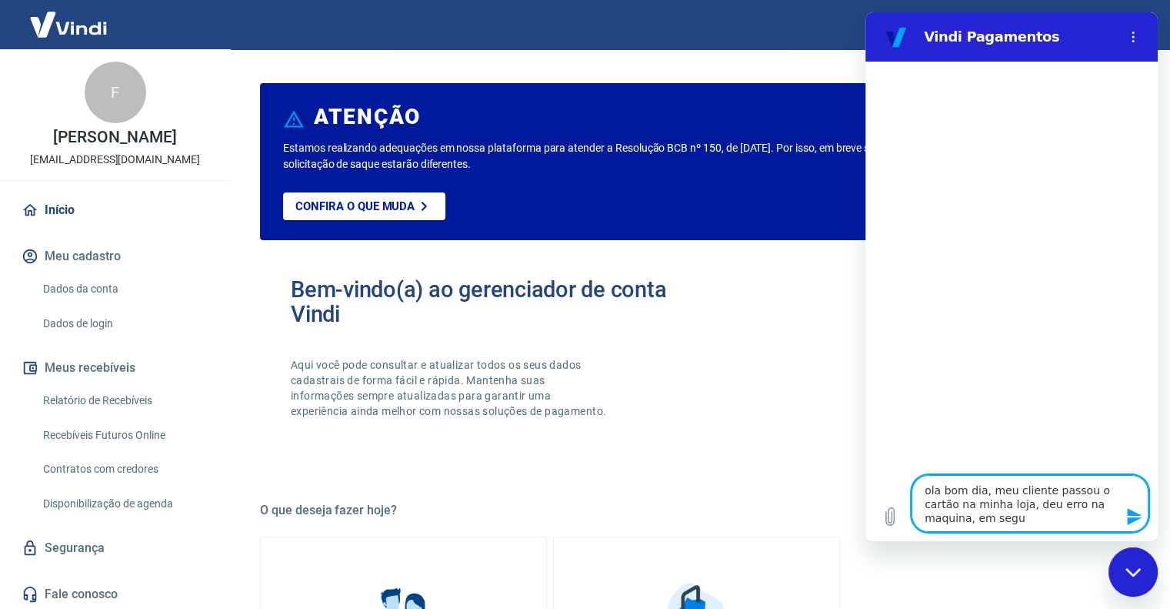
type textarea "ola bom dia, meu cliente passou o cartão na minha loja, deu erro na maquina, em…"
type textarea "x"
type textarea "ola bom dia, meu cliente passou o cartão na minha loja, deu erro na maquina, em…"
type textarea "x"
type textarea "ola bom dia, meu cliente passou o cartão na minha loja, deu erro na maquina, em…"
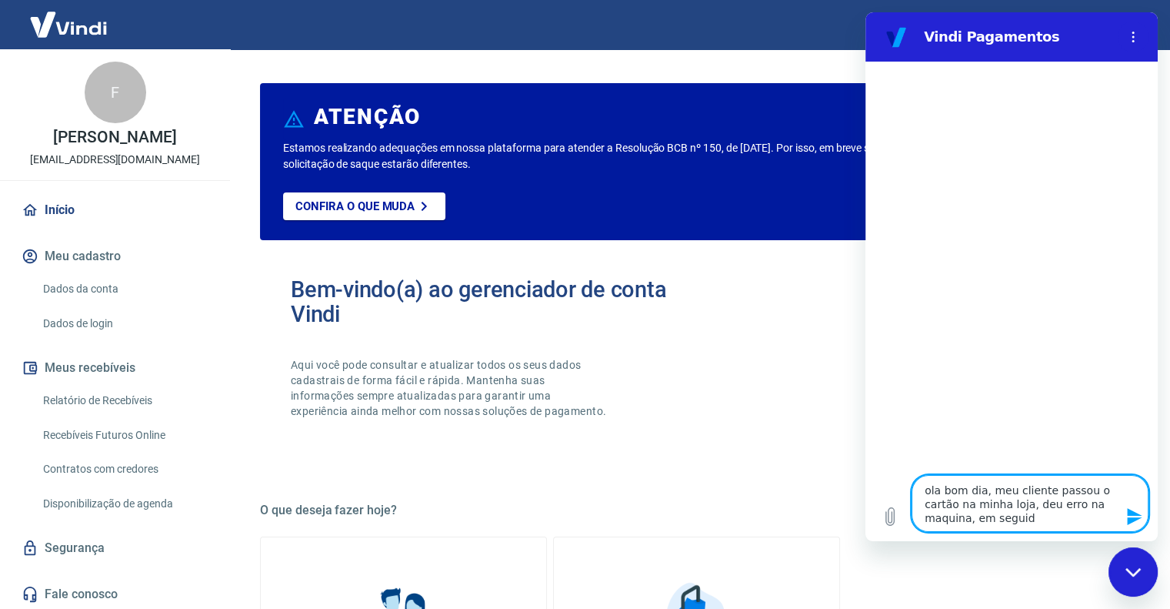
type textarea "x"
type textarea "ola bom dia, meu cliente passou o cartão na minha loja, deu erro na maquina, em…"
type textarea "x"
type textarea "ola bom dia, meu cliente passou o cartão na minha loja, deu erro na maquina, em…"
type textarea "x"
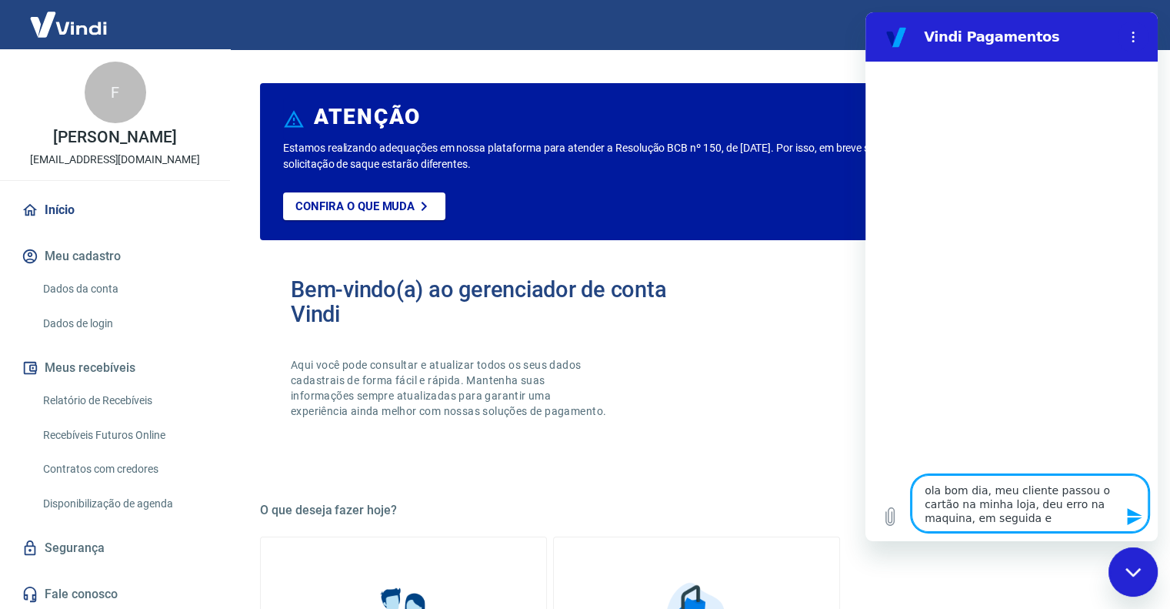
type textarea "ola bom dia, meu cliente passou o cartão na minha loja, deu erro na maquina, em…"
type textarea "x"
type textarea "ola bom dia, meu cliente passou o cartão na minha loja, deu erro na maquina, em…"
type textarea "x"
type textarea "ola bom dia, meu cliente passou o cartão na minha loja, deu erro na maquina, em…"
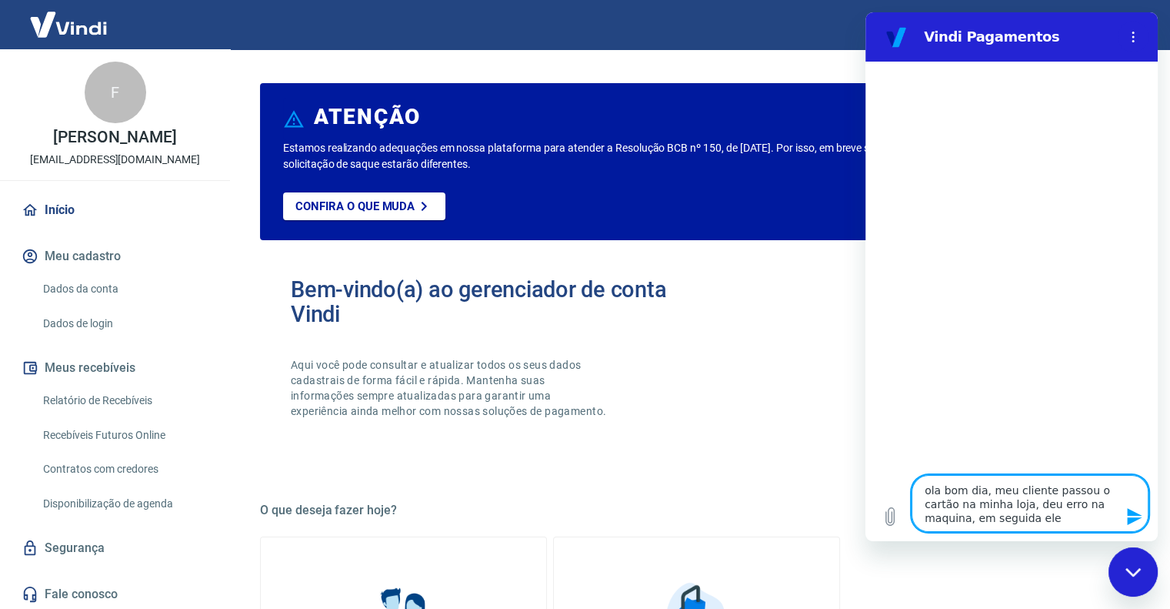
type textarea "x"
type textarea "ola bom dia, meu cliente passou o cartão na minha loja, deu erro na maquina, em…"
type textarea "x"
type textarea "ola bom dia, meu cliente passou o cartão na minha loja, deu erro na maquina, em…"
type textarea "x"
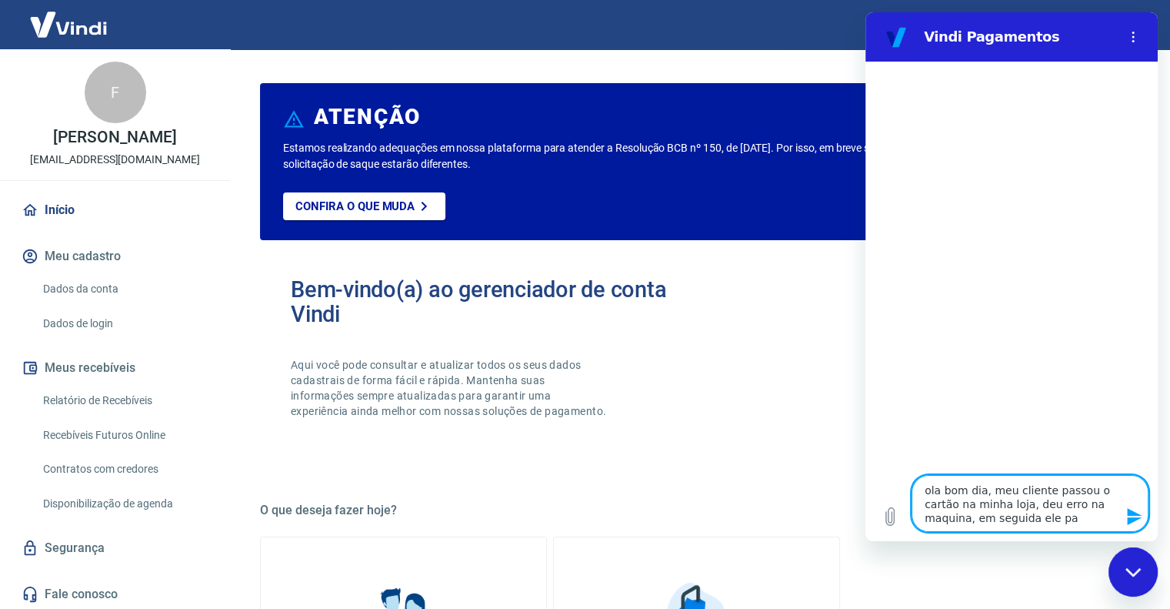
type textarea "ola bom dia, meu cliente passou o cartão na minha loja, deu erro na maquina, em…"
type textarea "x"
type textarea "ola bom dia, meu cliente passou o cartão na minha loja, deu erro na maquina, em…"
type textarea "x"
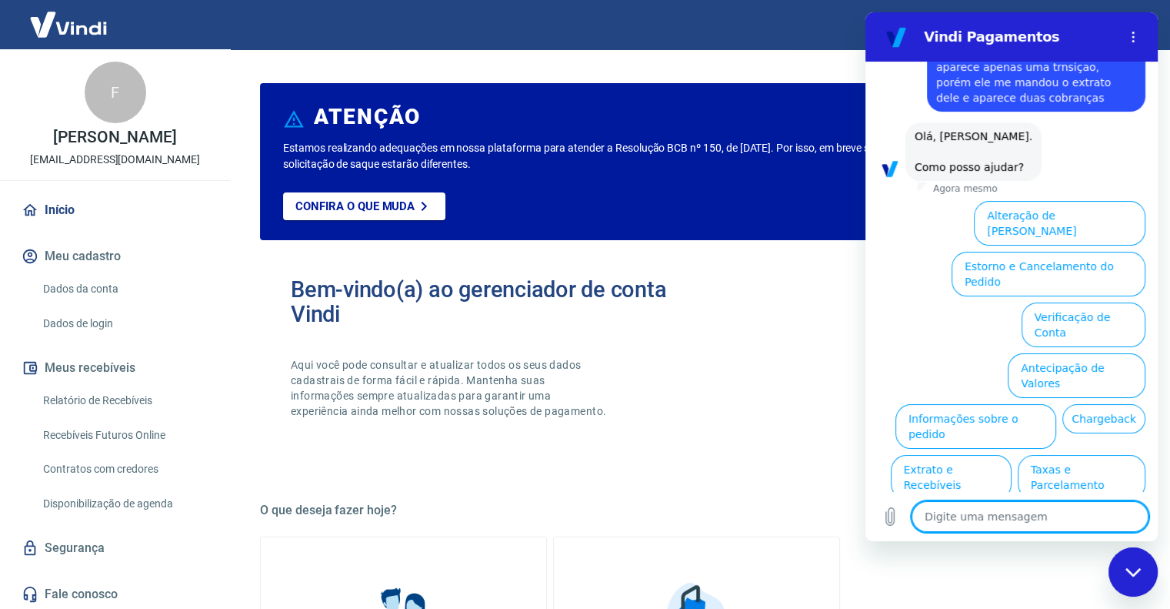
scroll to position [138, 0]
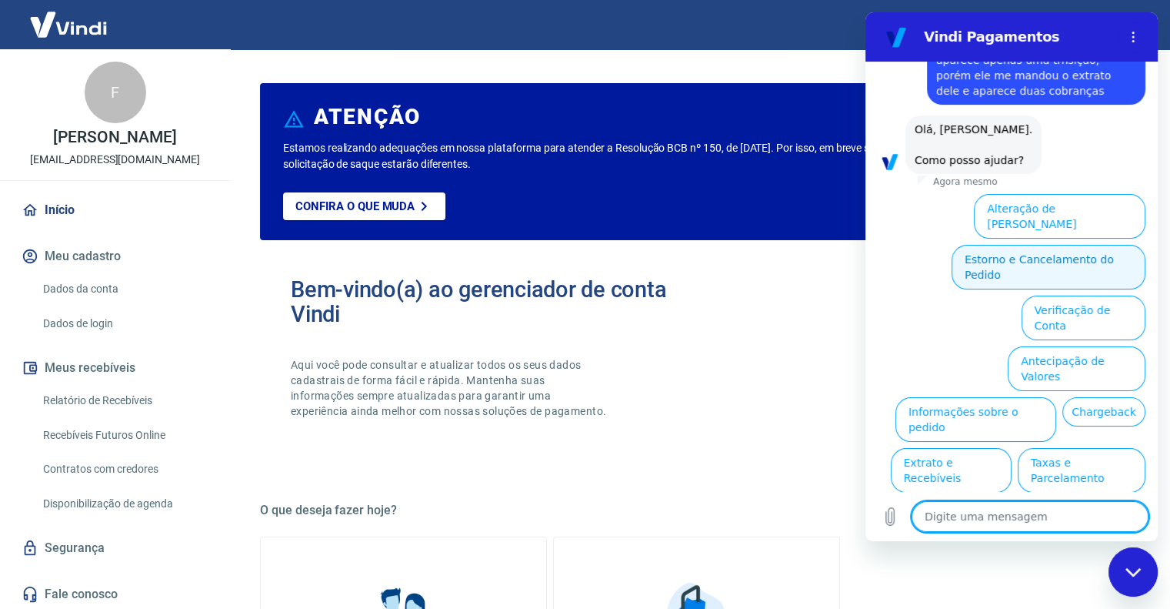
click at [973, 245] on button "Estorno e Cancelamento do Pedido" at bounding box center [1049, 267] width 194 height 45
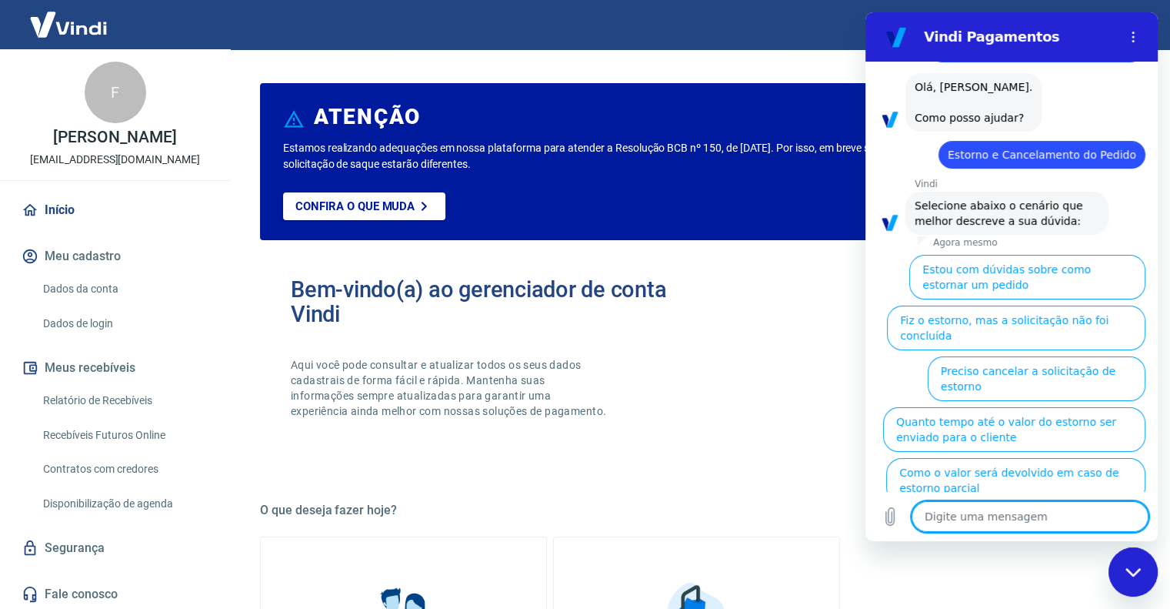
scroll to position [182, 0]
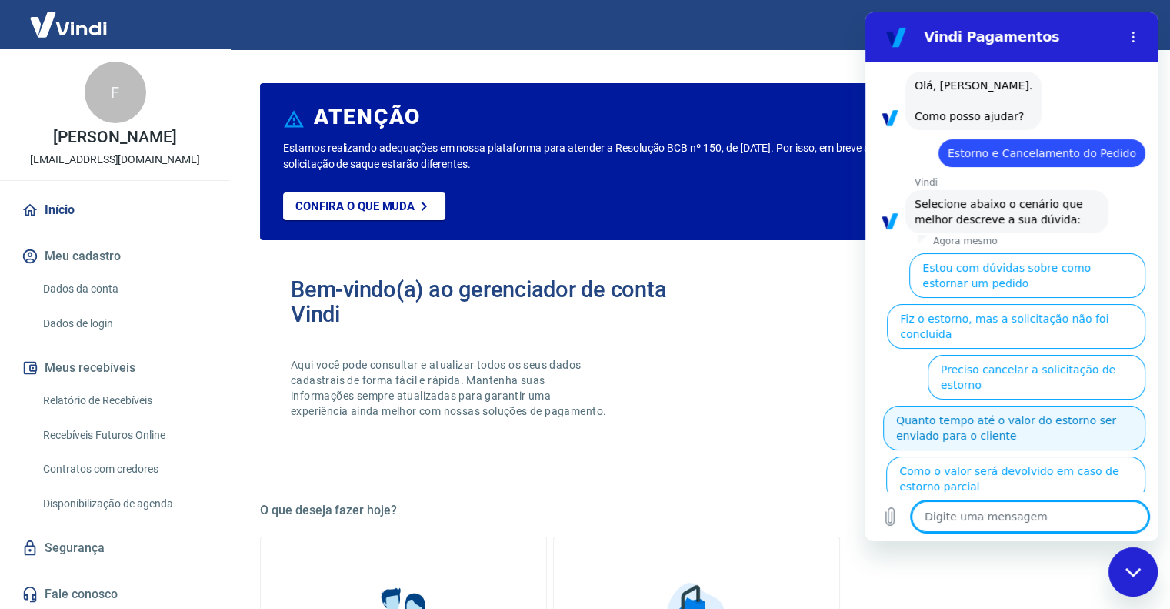
click at [1019, 405] on button "Quanto tempo até o valor do estorno ser enviado para o cliente" at bounding box center [1014, 427] width 262 height 45
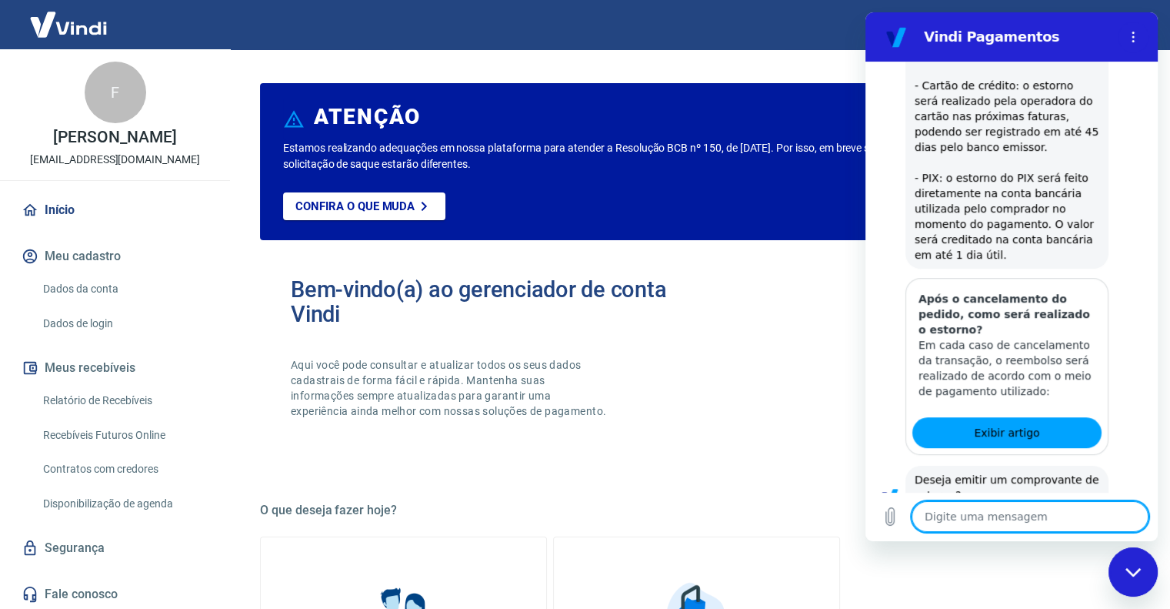
scroll to position [627, 0]
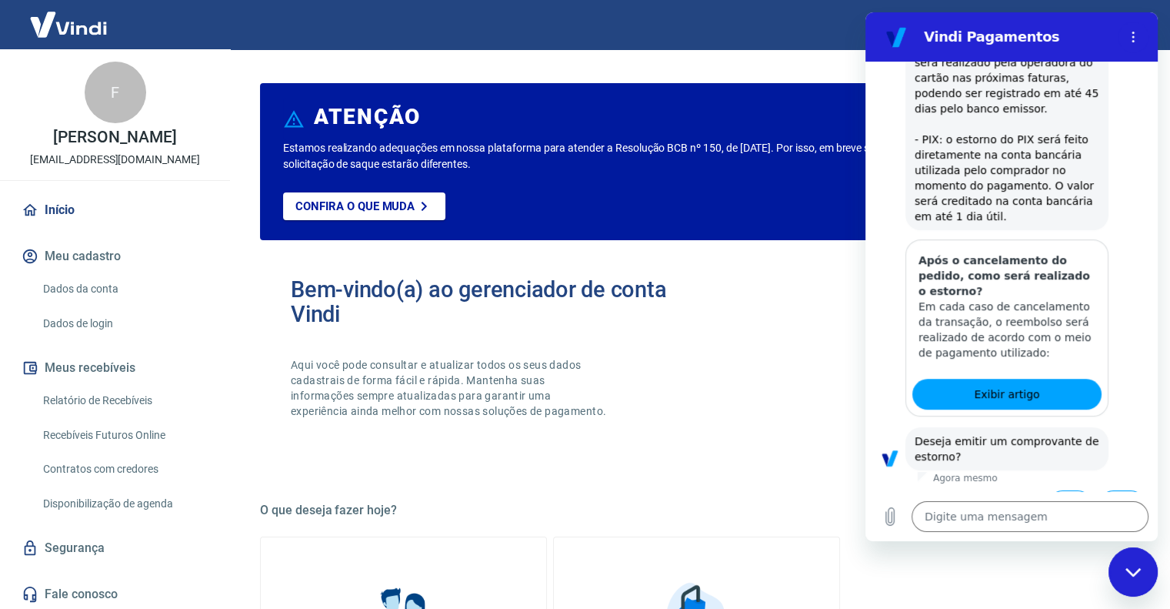
click at [1109, 490] on button "Não" at bounding box center [1122, 504] width 47 height 29
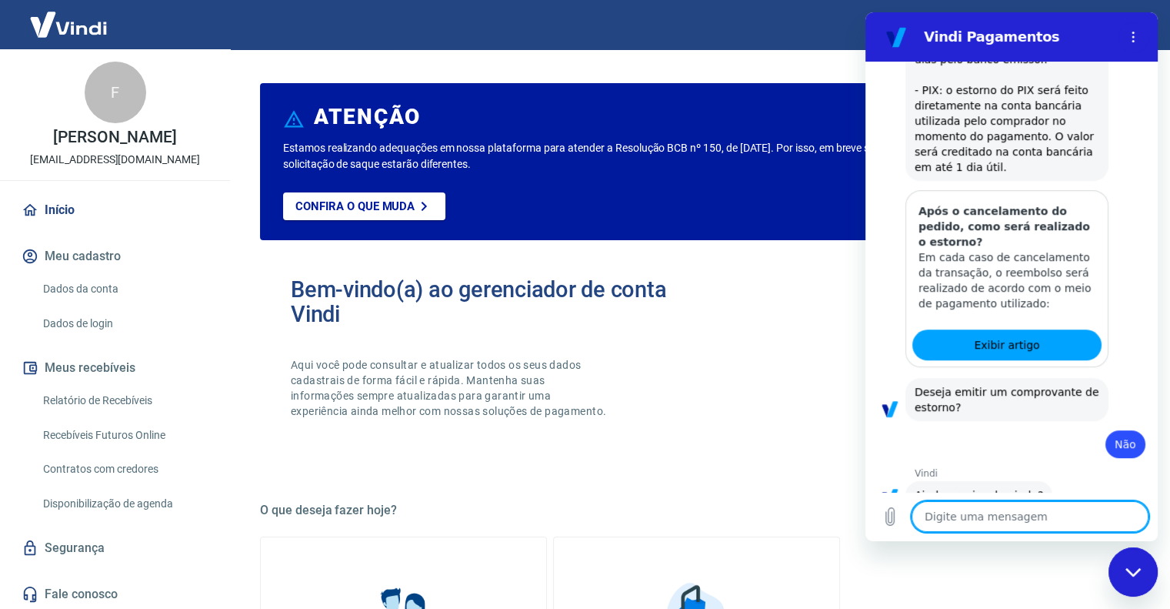
scroll to position [714, 0]
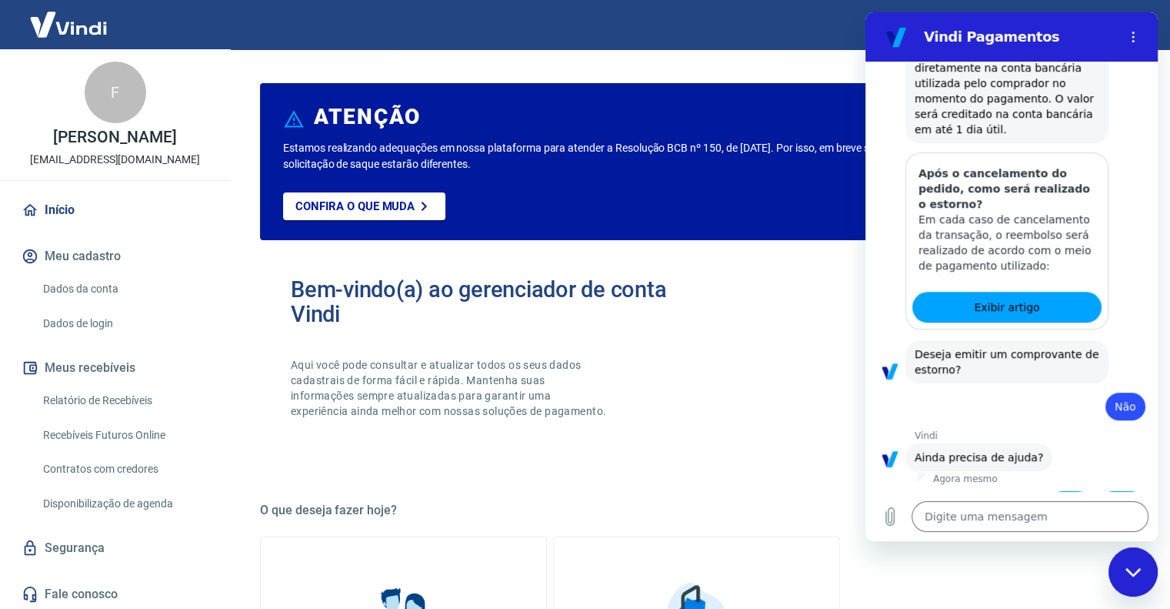
click at [1063, 491] on button "Sim" at bounding box center [1070, 505] width 45 height 29
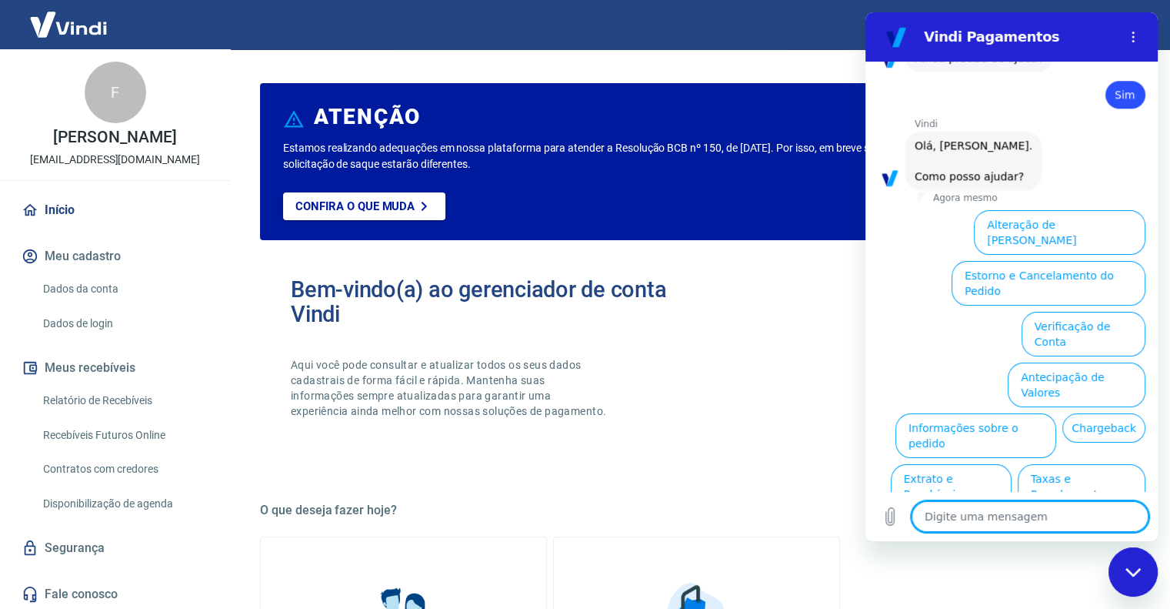
scroll to position [1114, 0]
click at [966, 523] on textarea at bounding box center [1030, 516] width 237 height 31
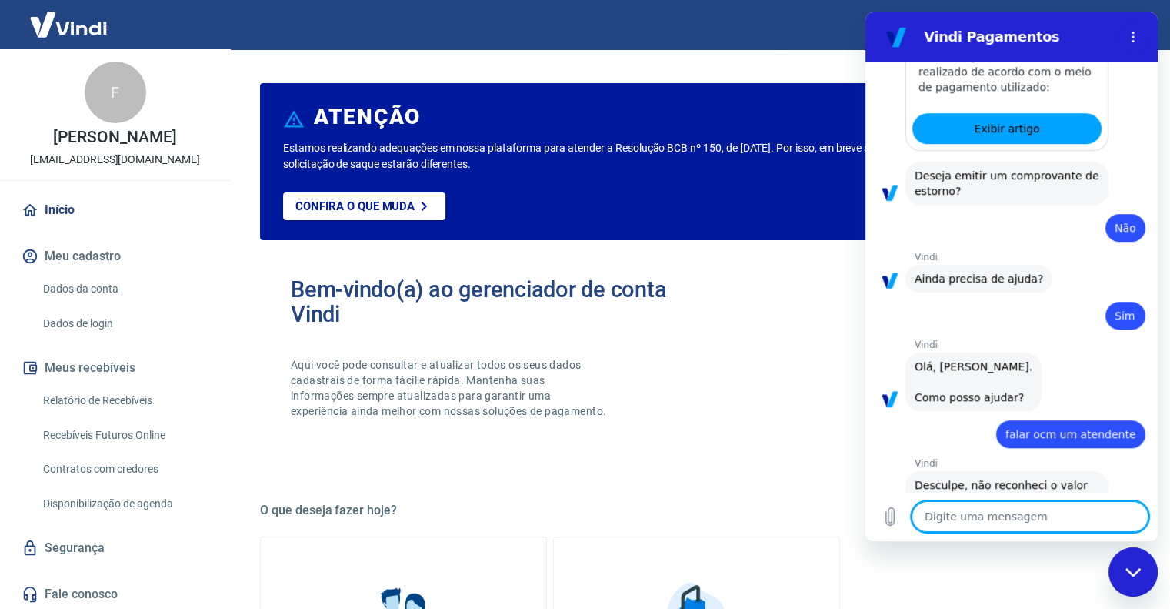
scroll to position [1035, 0]
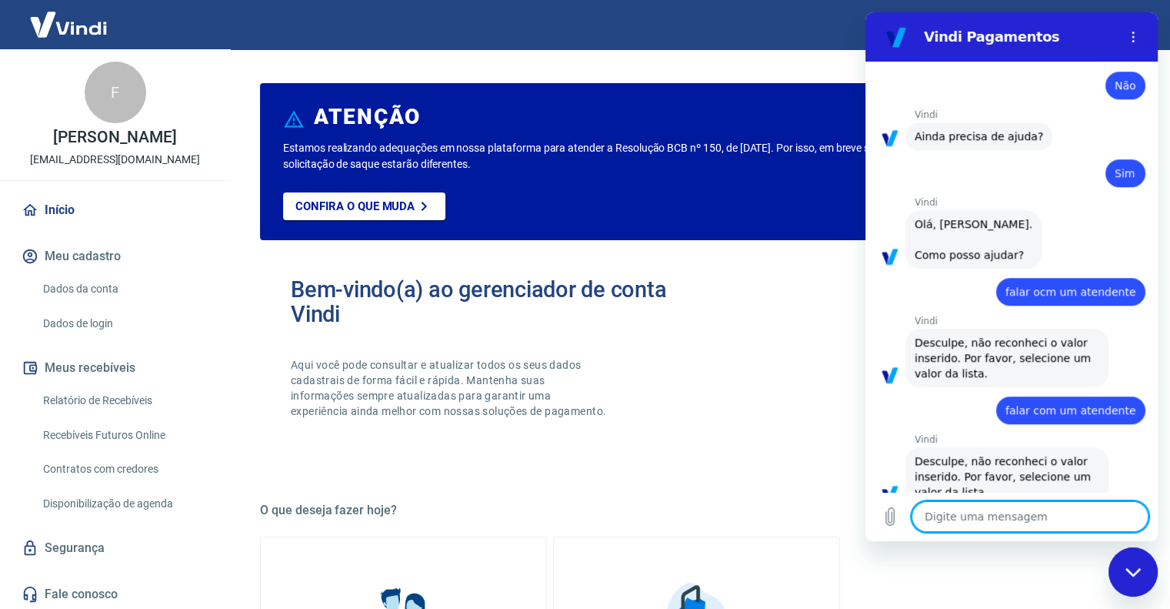
click at [970, 516] on textarea at bounding box center [1030, 516] width 237 height 31
click at [948, 516] on textarea at bounding box center [1030, 516] width 237 height 31
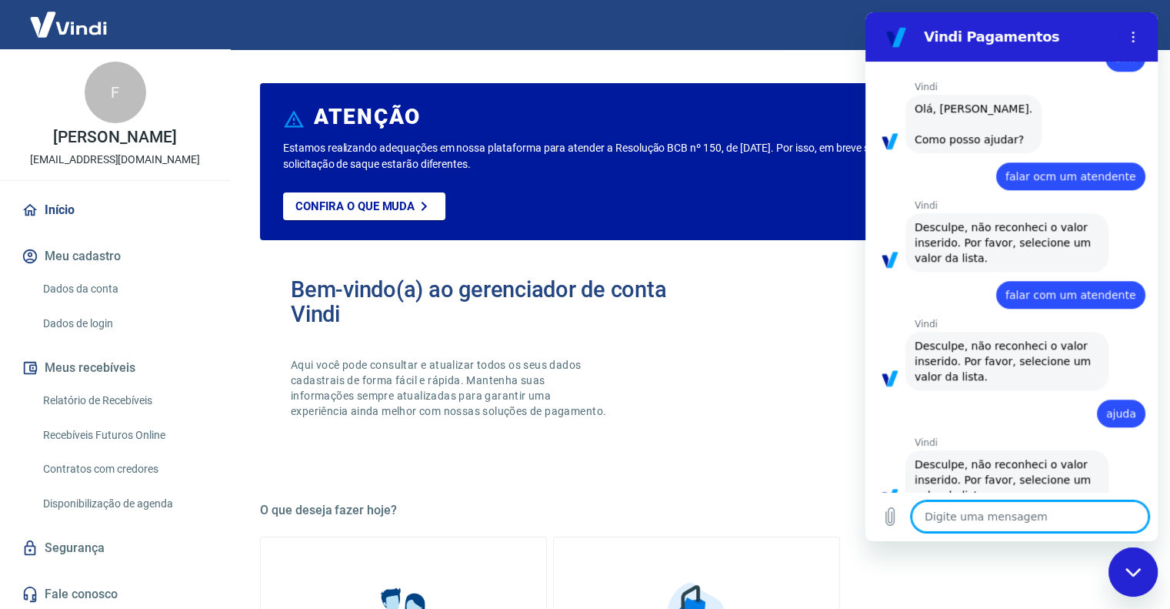
scroll to position [1153, 0]
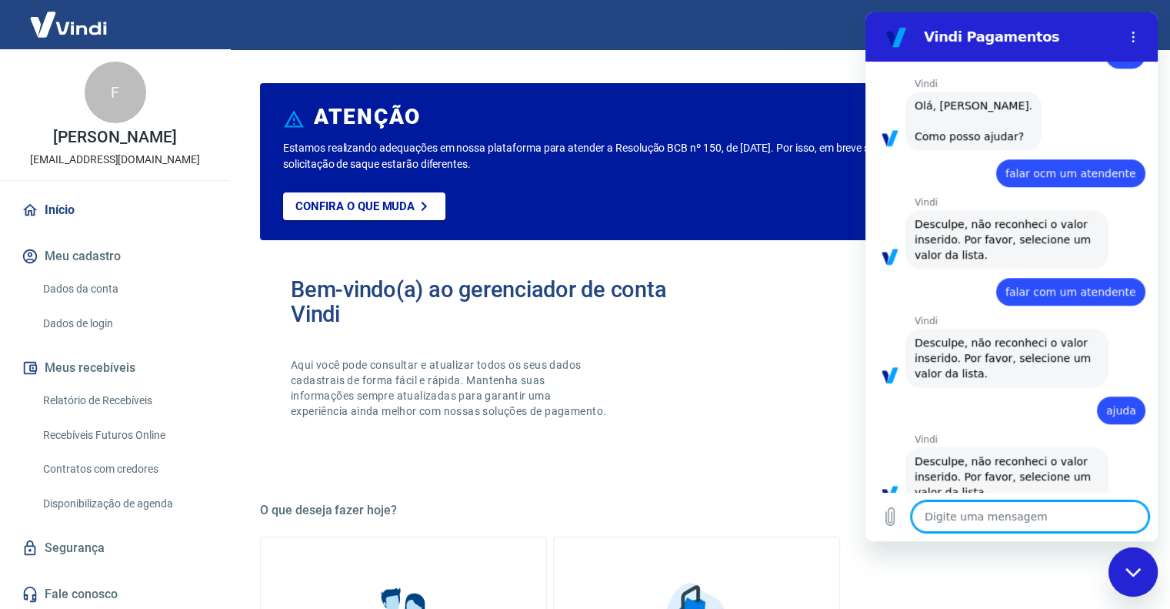
click at [949, 507] on p "Agora mesmo" at bounding box center [965, 513] width 65 height 12
click at [892, 522] on icon "Carregar arquivo" at bounding box center [890, 516] width 18 height 18
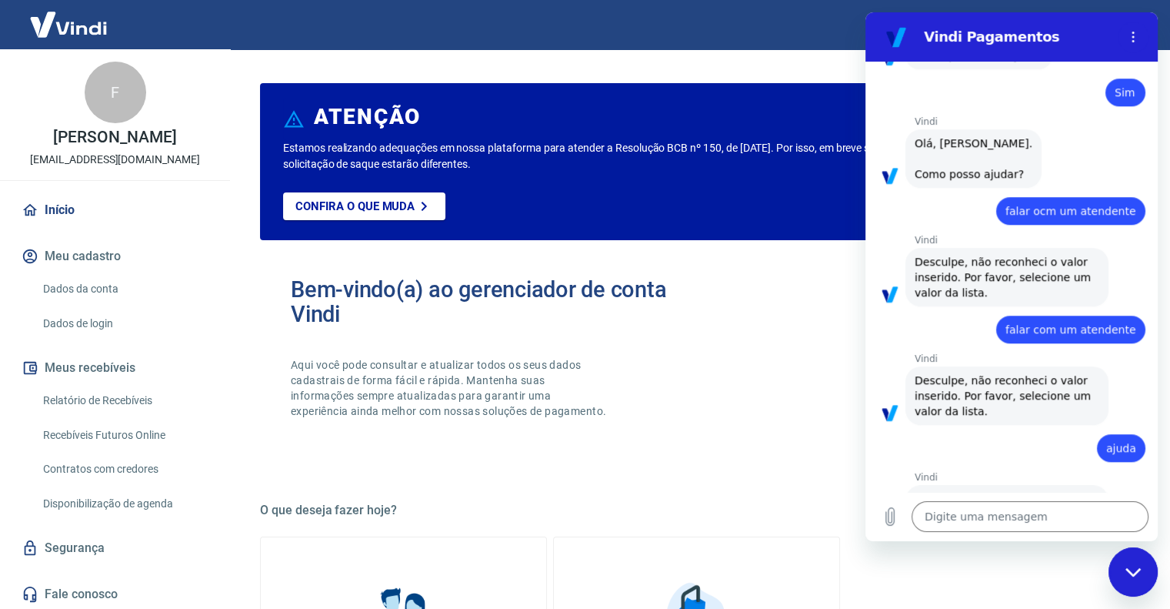
scroll to position [999, 0]
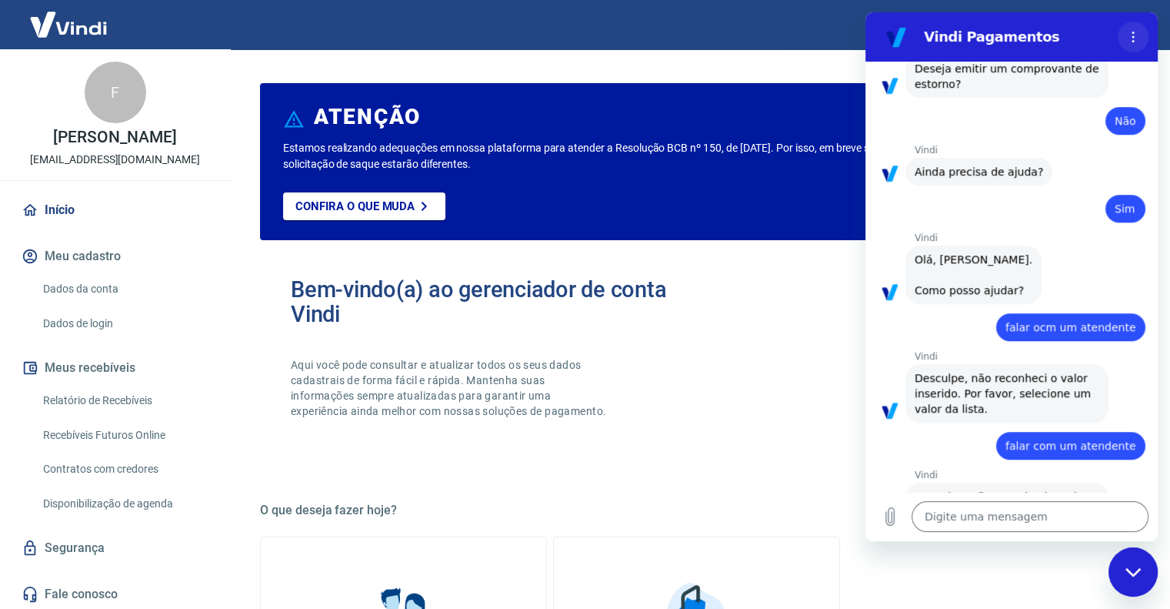
click at [1136, 37] on icon "Menu de opções" at bounding box center [1133, 37] width 12 height 12
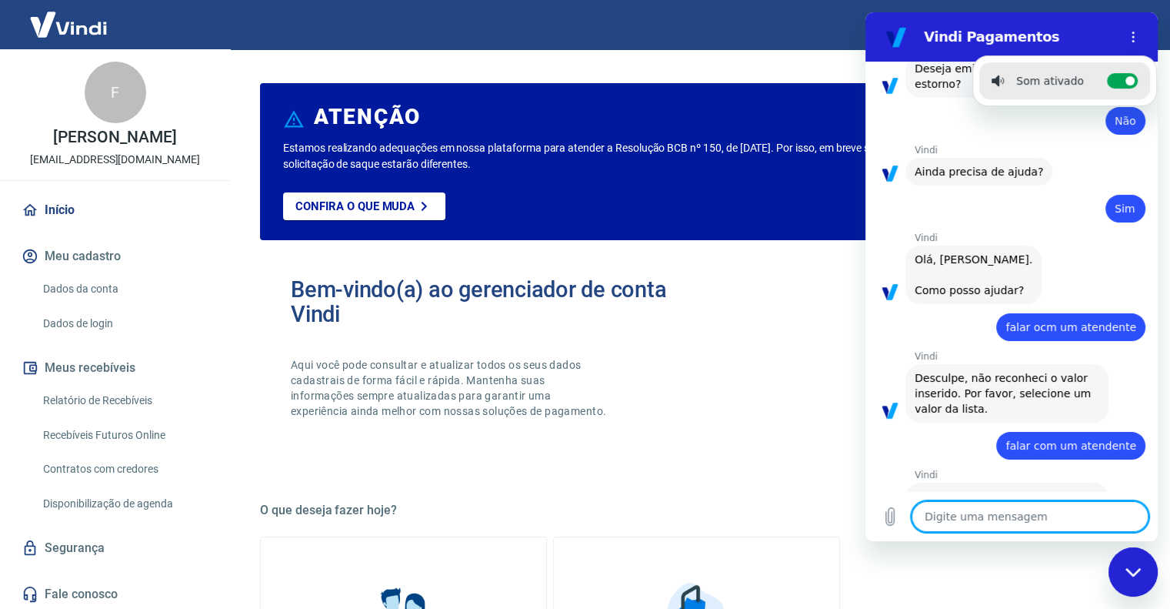
drag, startPoint x: 1023, startPoint y: 526, endPoint x: 993, endPoint y: 439, distance: 91.7
click at [1020, 517] on textarea at bounding box center [1030, 516] width 237 height 31
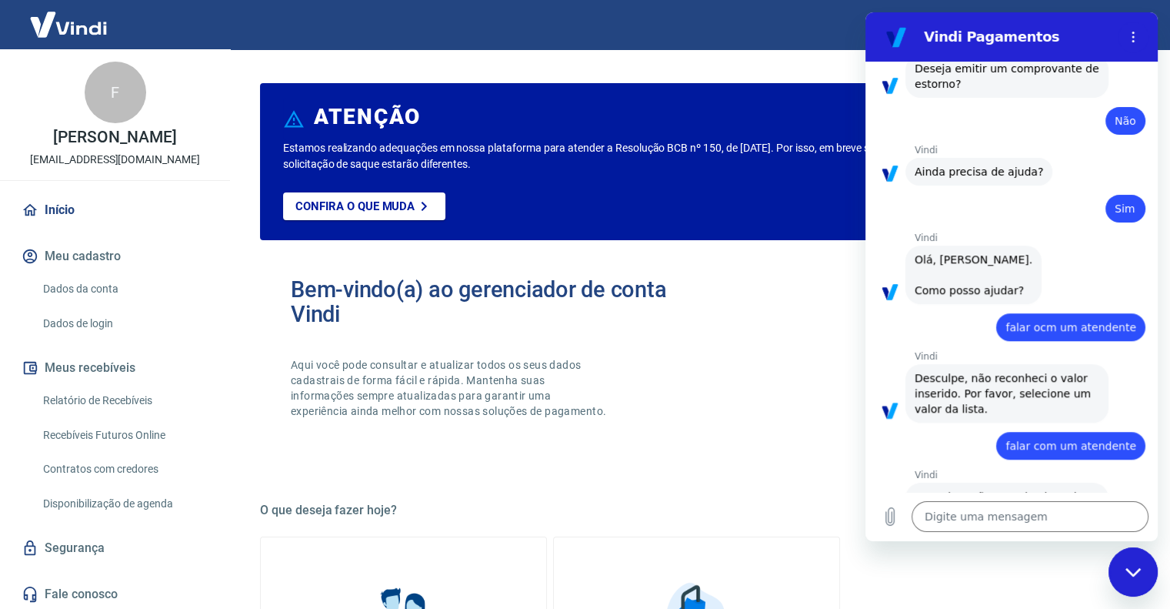
click at [959, 253] on span "Olá, [PERSON_NAME]. Como posso ajudar?" at bounding box center [974, 274] width 118 height 43
click at [1048, 321] on span "falar ocm um atendente" at bounding box center [1071, 327] width 131 height 12
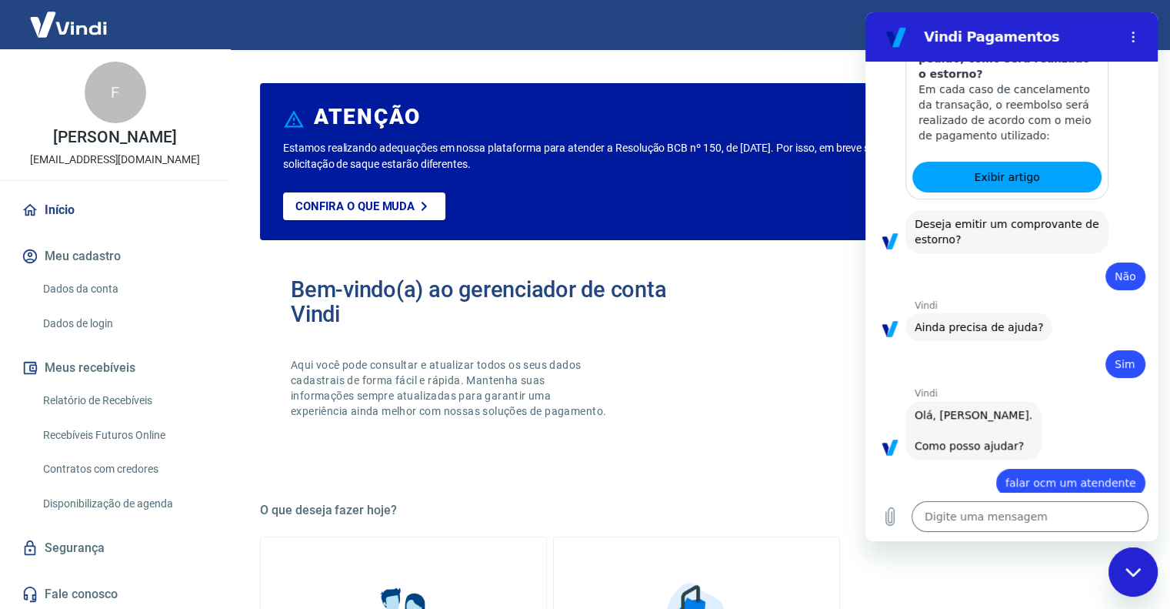
scroll to position [846, 0]
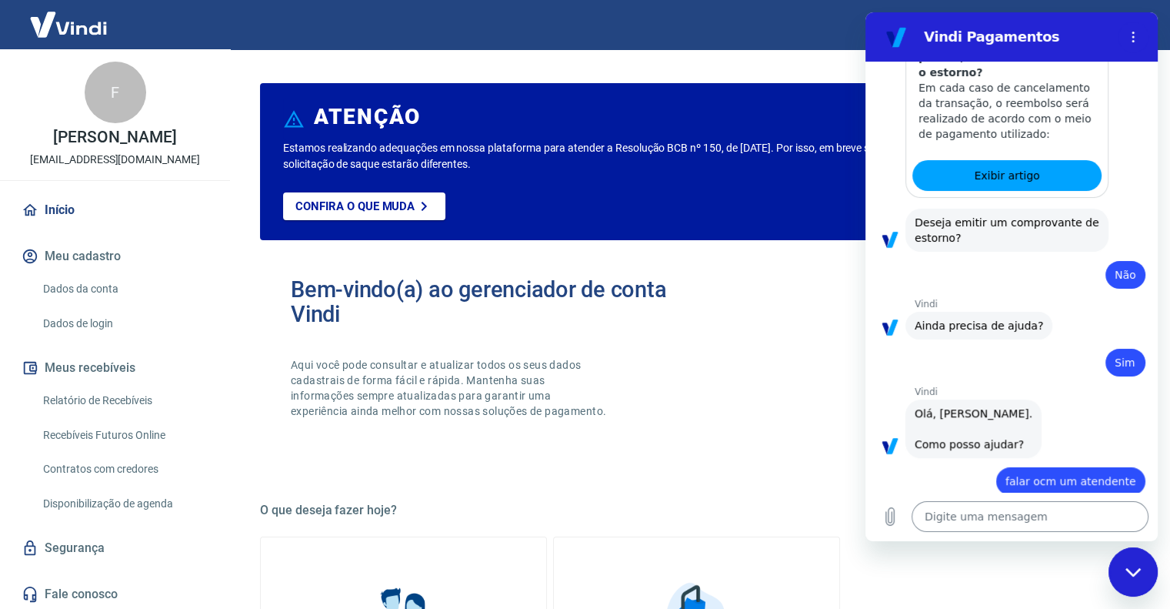
click at [972, 522] on textarea at bounding box center [1030, 516] width 237 height 31
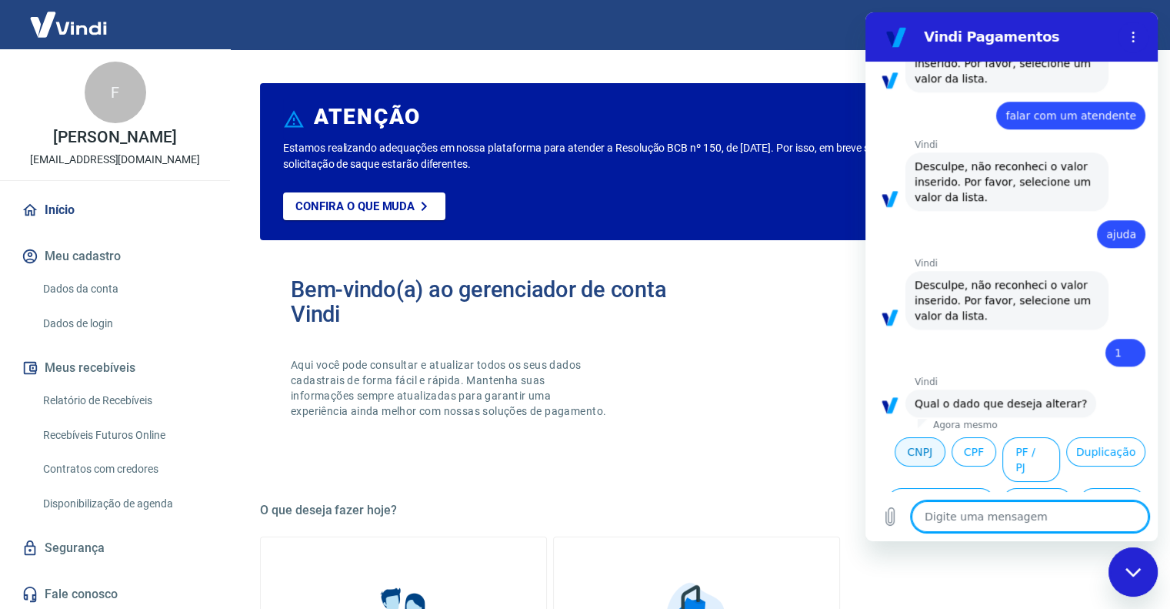
scroll to position [1382, 0]
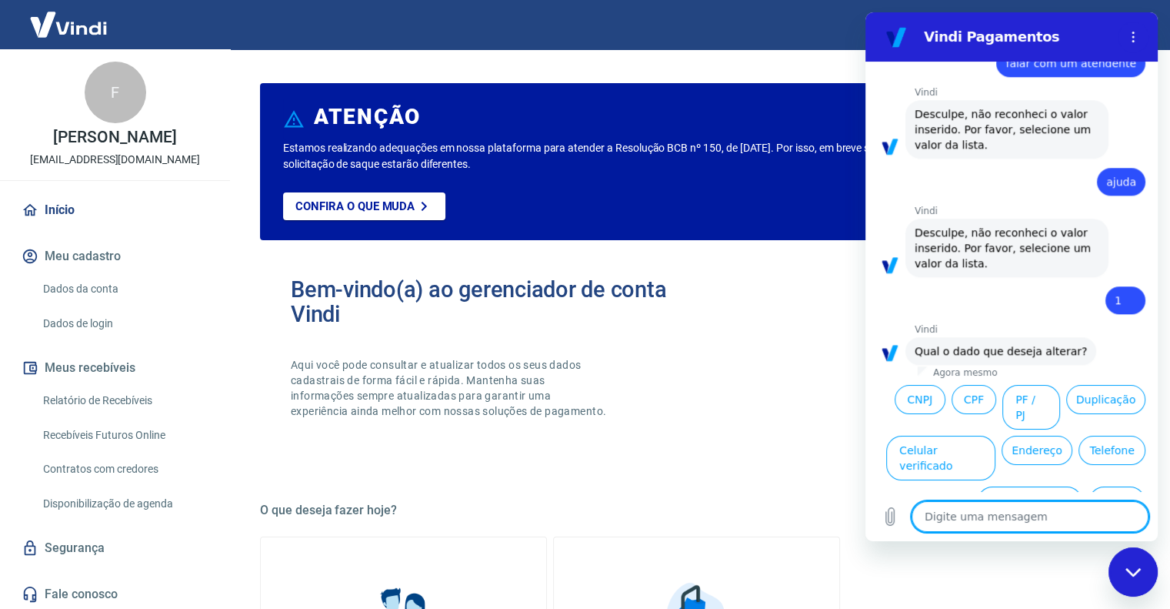
click at [939, 522] on textarea at bounding box center [1030, 516] width 237 height 31
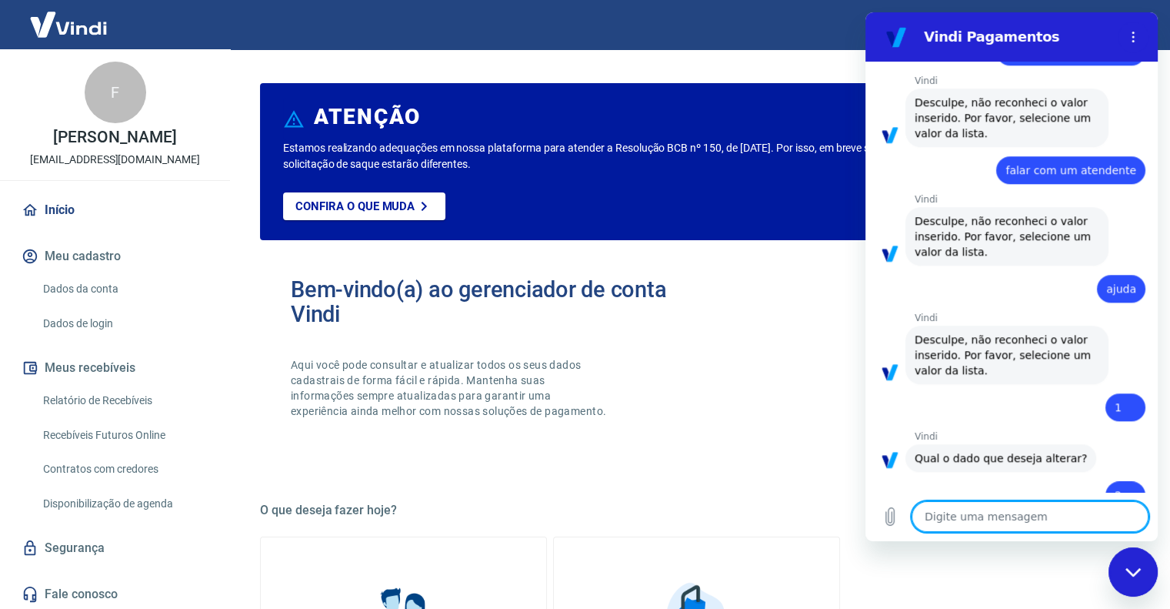
scroll to position [1278, 0]
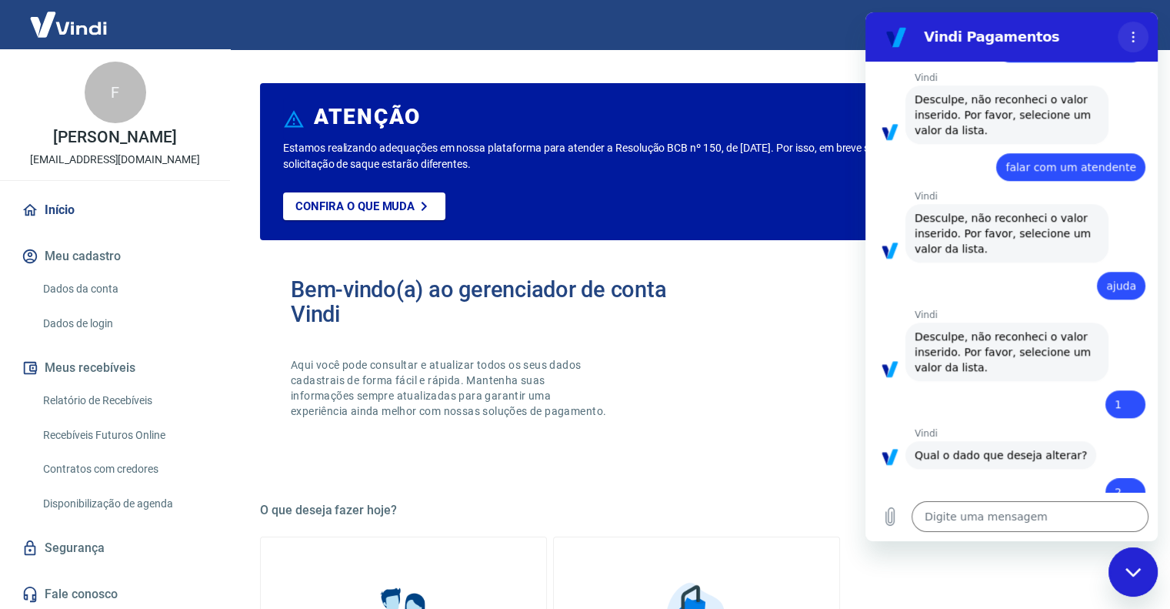
click at [1127, 24] on button "Menu de opções" at bounding box center [1133, 37] width 31 height 31
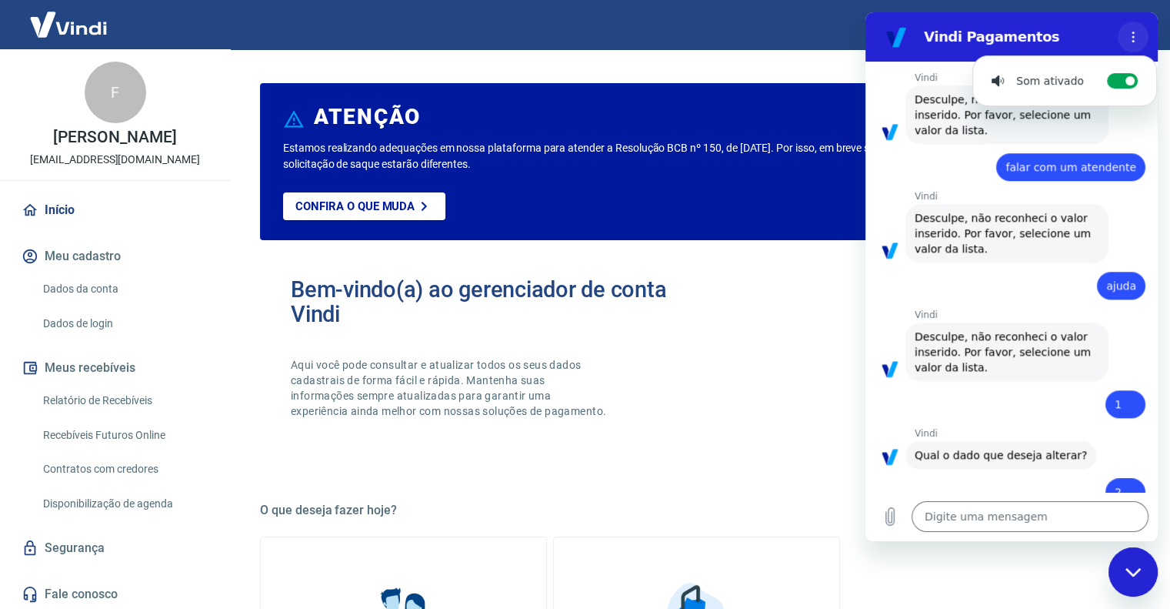
click at [1127, 24] on button "Menu de opções" at bounding box center [1133, 37] width 31 height 31
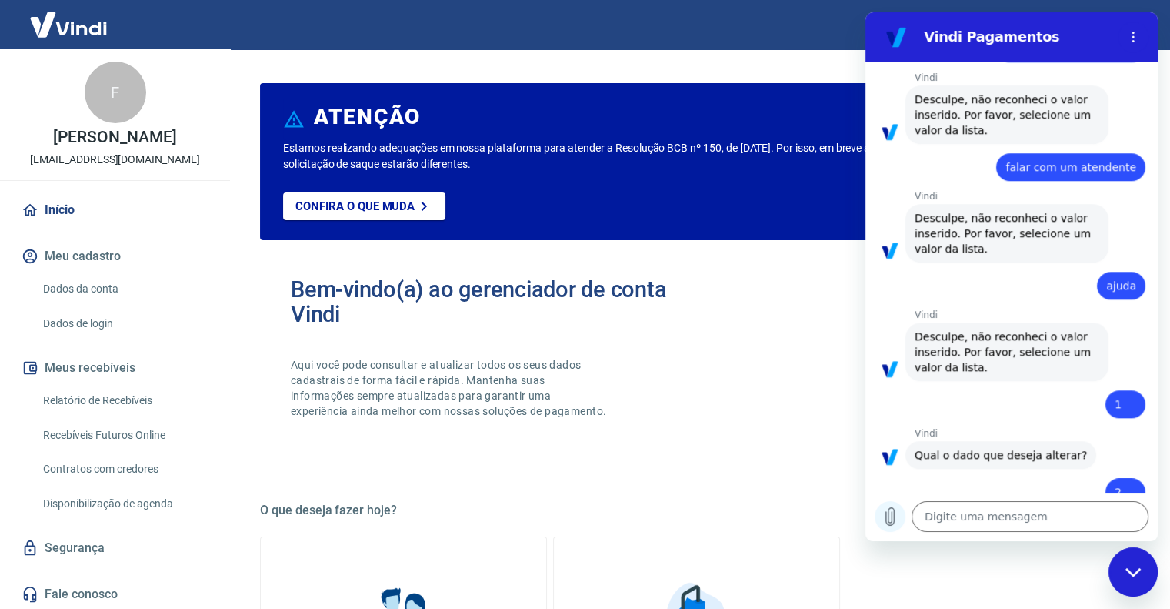
click at [879, 514] on button "Carregar arquivo" at bounding box center [890, 516] width 31 height 31
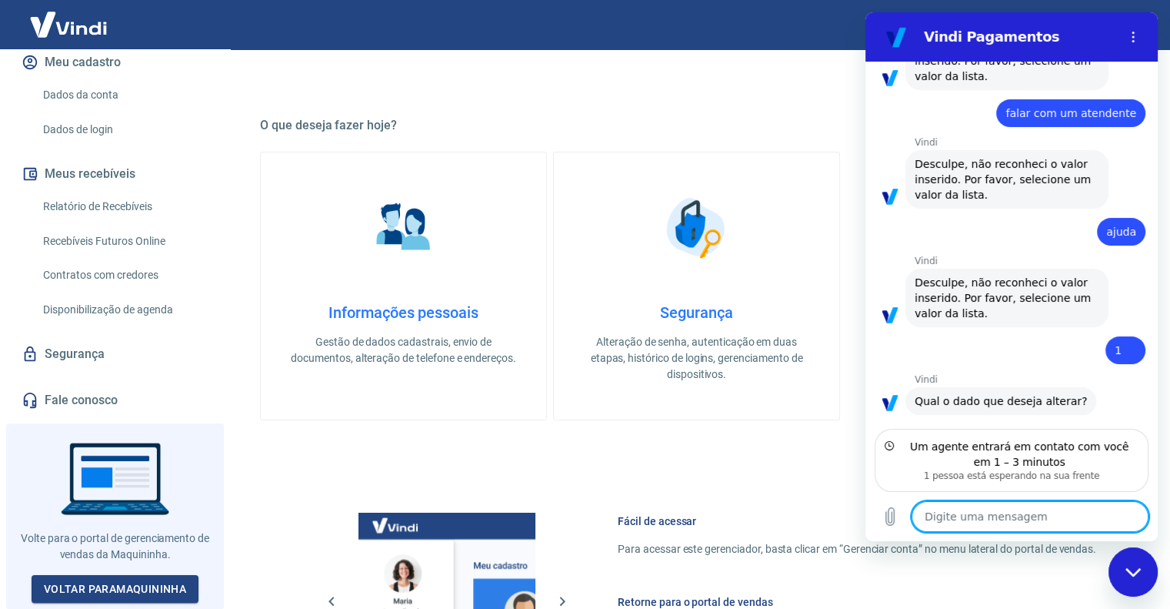
scroll to position [1400, 0]
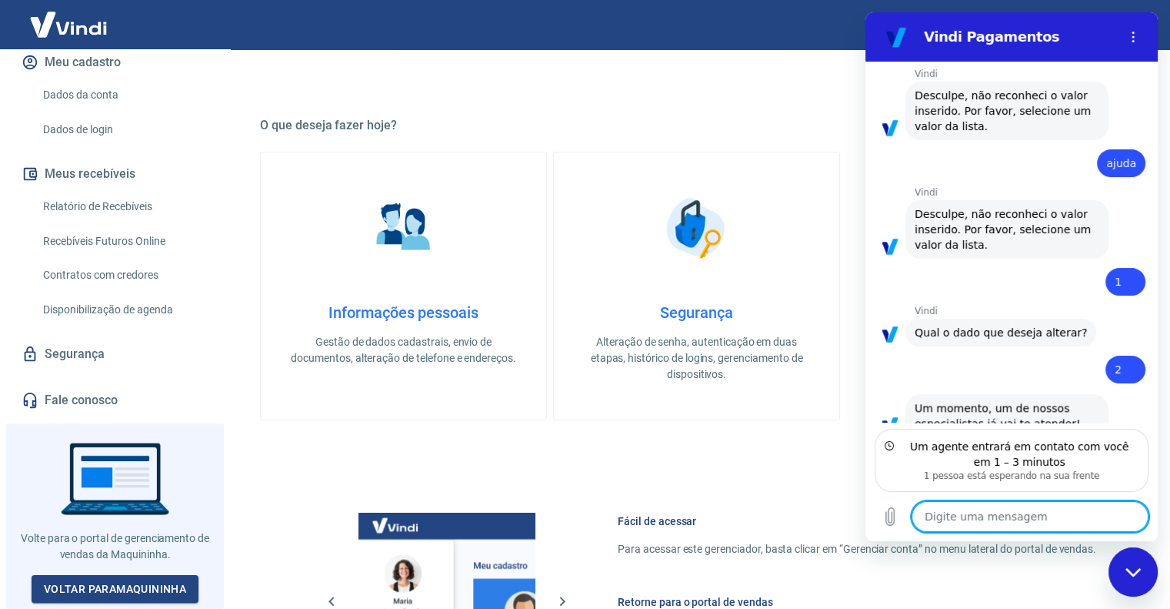
click at [966, 525] on textarea at bounding box center [1030, 516] width 237 height 31
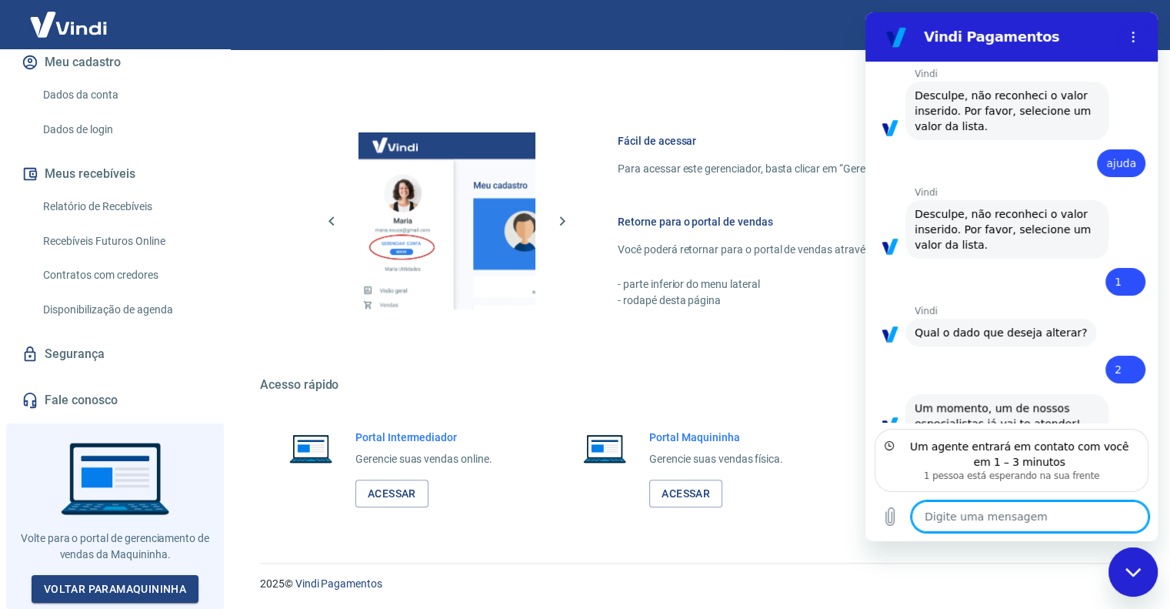
scroll to position [766, 0]
click at [977, 509] on textarea at bounding box center [1030, 516] width 237 height 31
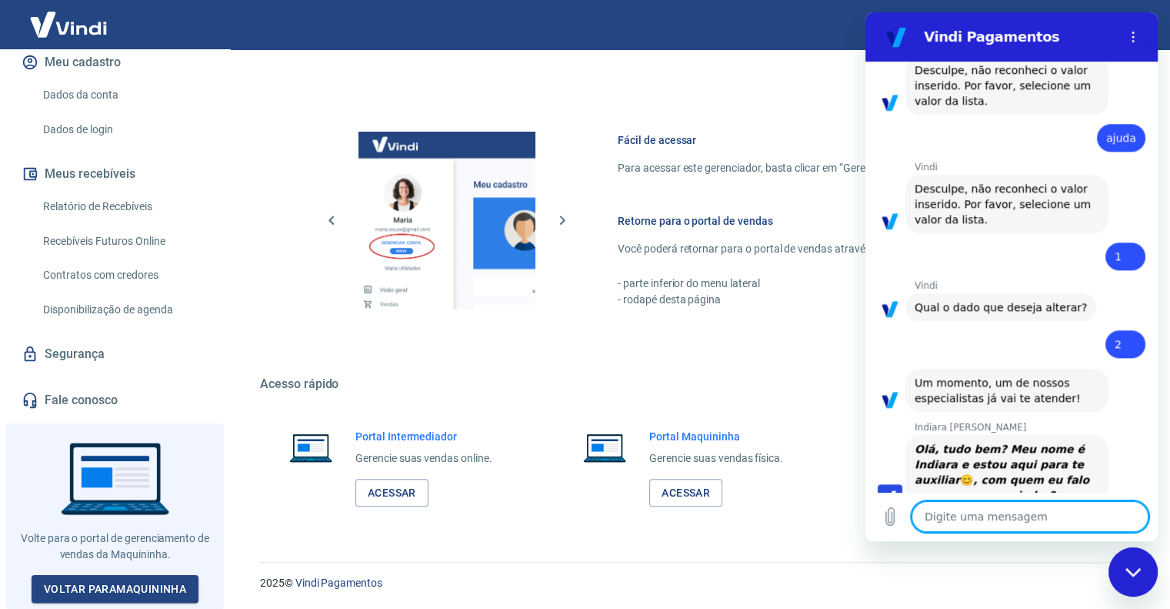
scroll to position [1429, 0]
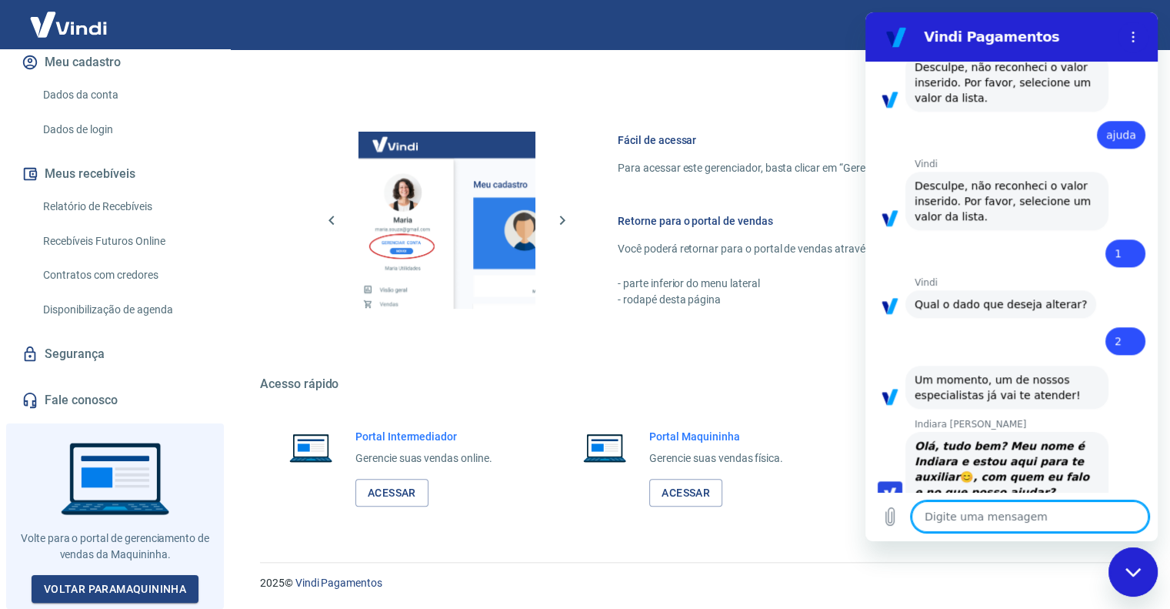
click at [983, 510] on textarea at bounding box center [1030, 516] width 237 height 31
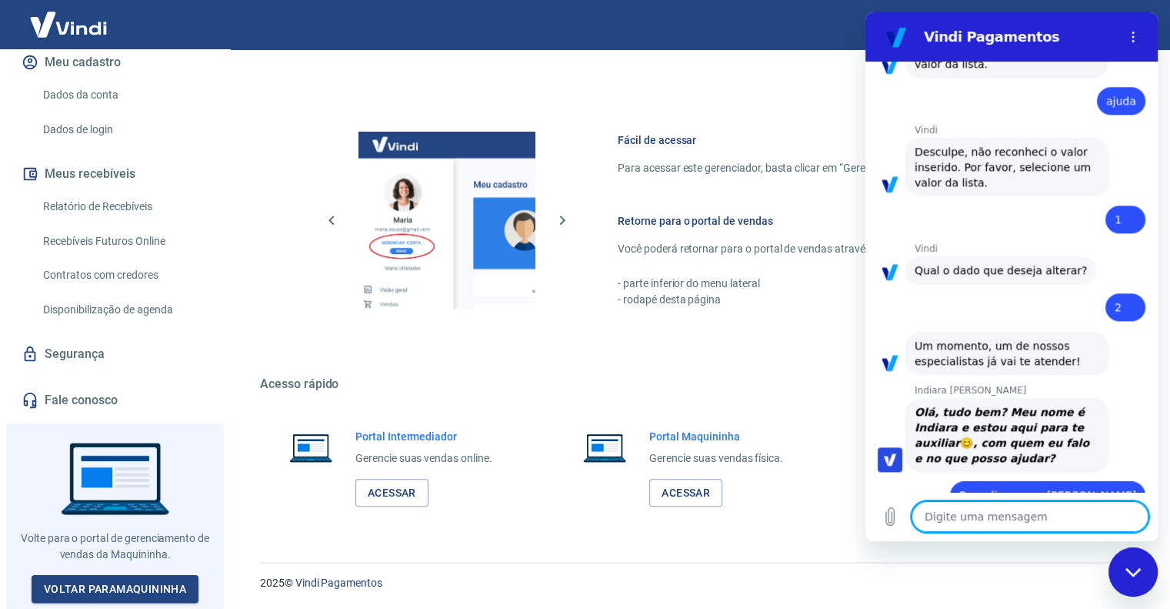
scroll to position [1466, 0]
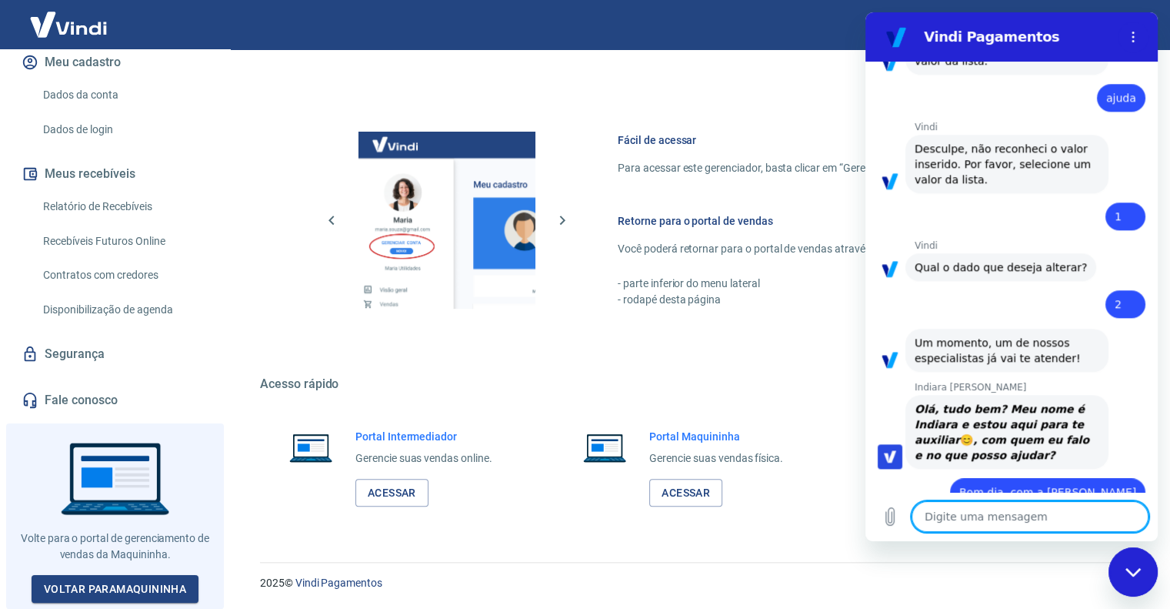
click at [984, 512] on textarea at bounding box center [1030, 516] width 237 height 31
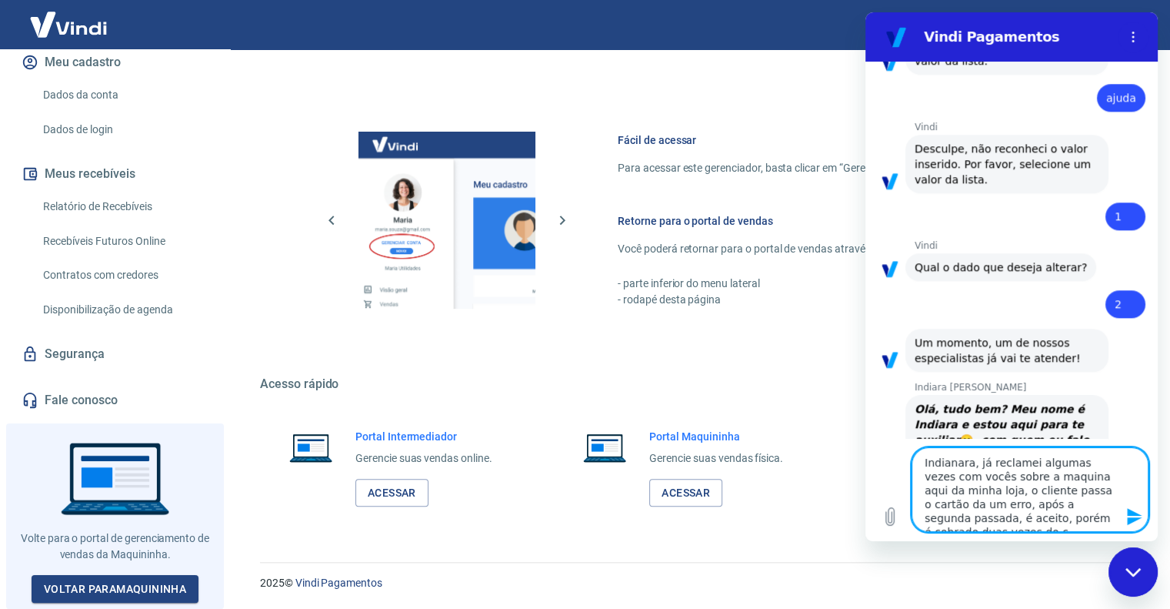
scroll to position [7, 0]
click at [1126, 512] on icon "Enviar mensagem" at bounding box center [1135, 516] width 18 height 18
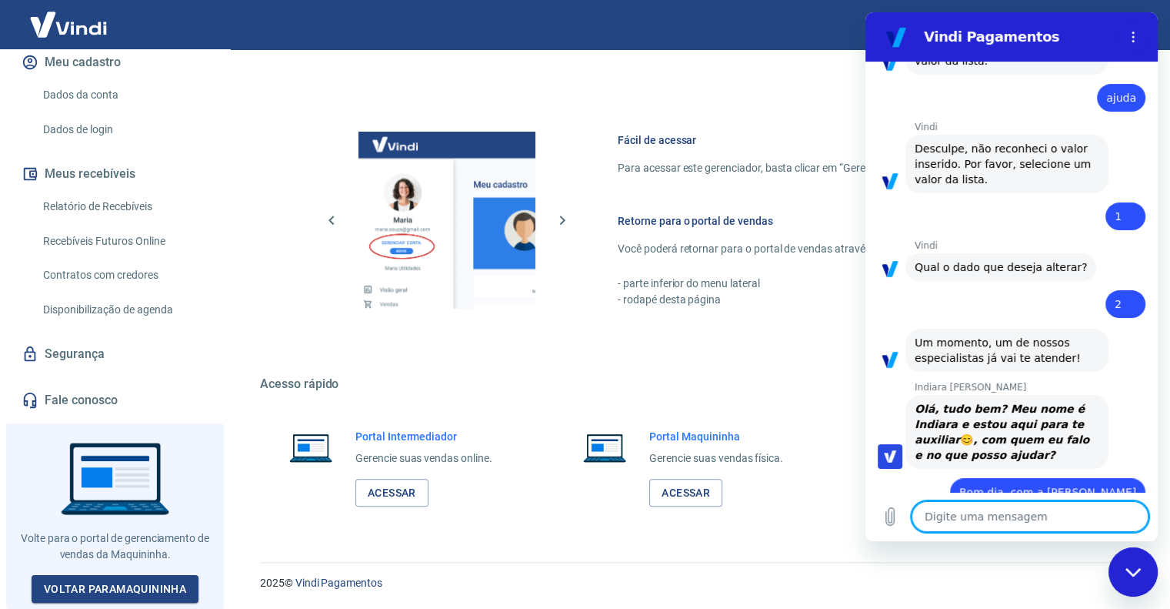
scroll to position [0, 0]
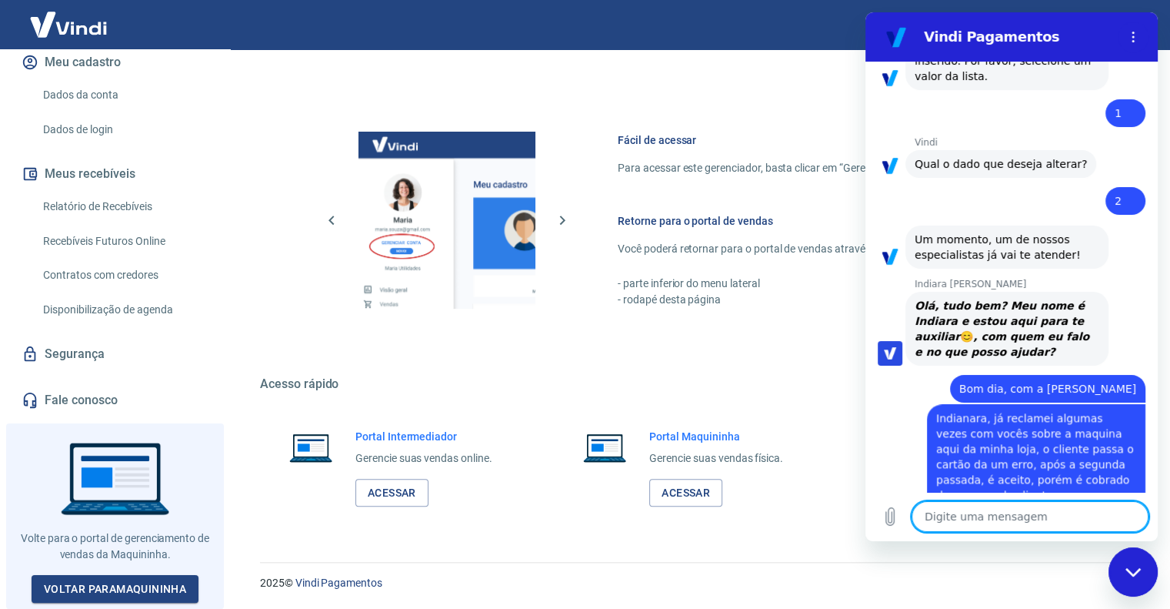
click at [1016, 518] on textarea at bounding box center [1030, 516] width 237 height 31
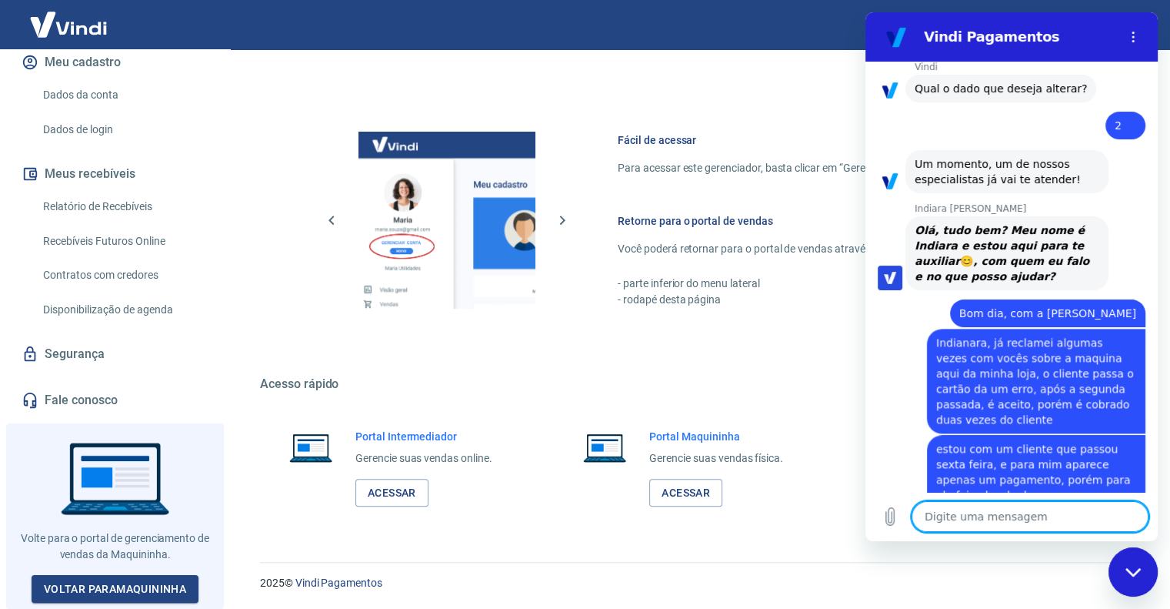
scroll to position [1647, 0]
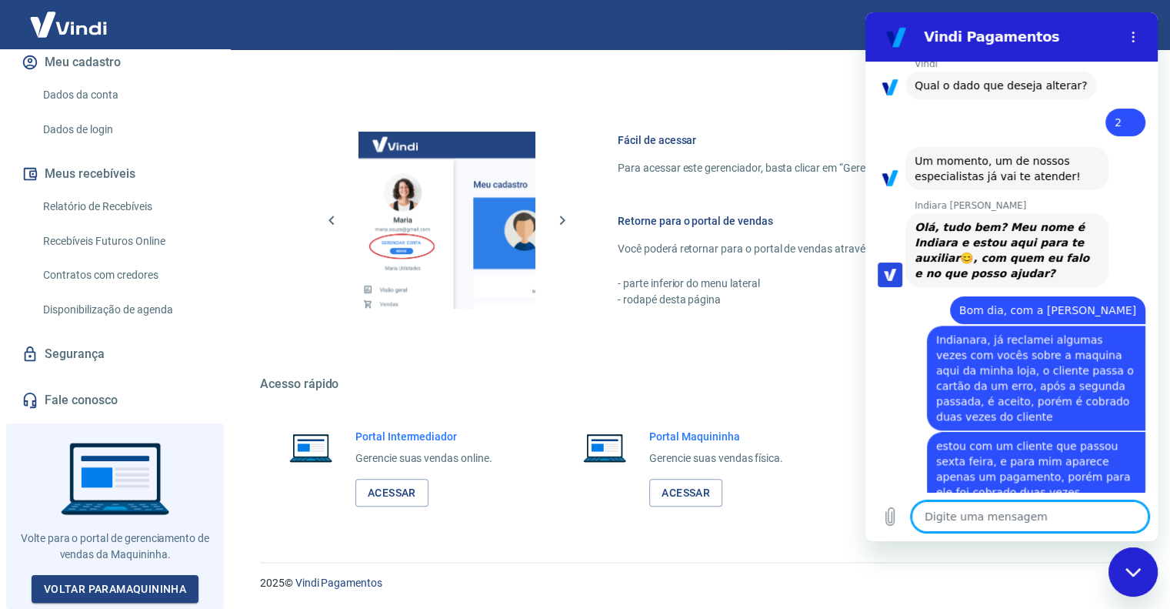
click at [950, 522] on textarea at bounding box center [1030, 516] width 237 height 31
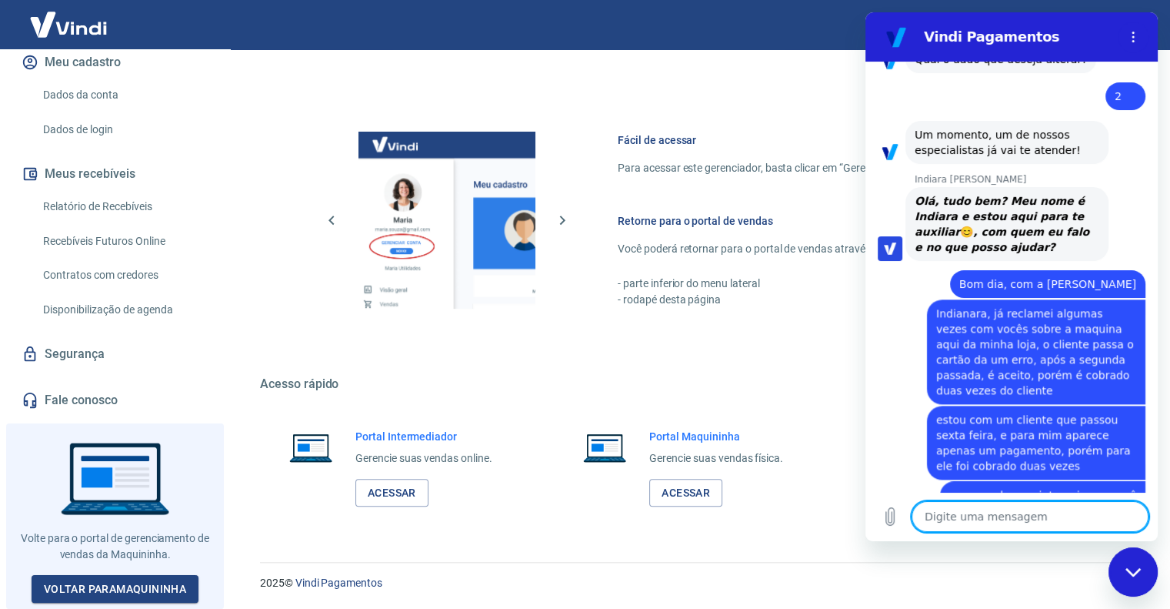
scroll to position [1676, 0]
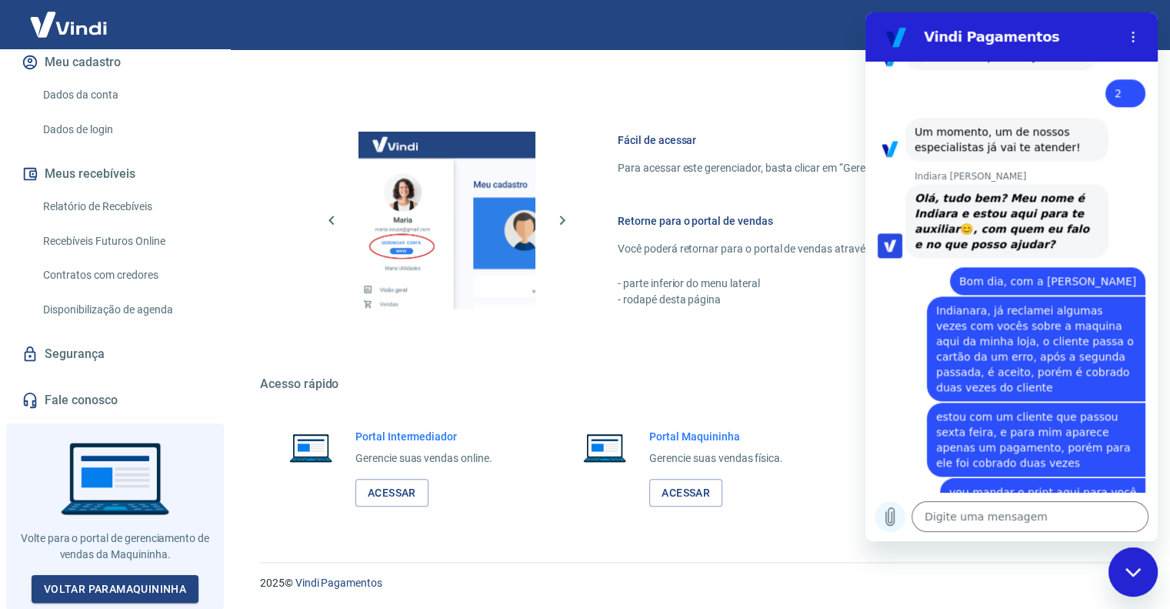
click at [879, 521] on button "Carregar arquivo" at bounding box center [890, 516] width 31 height 31
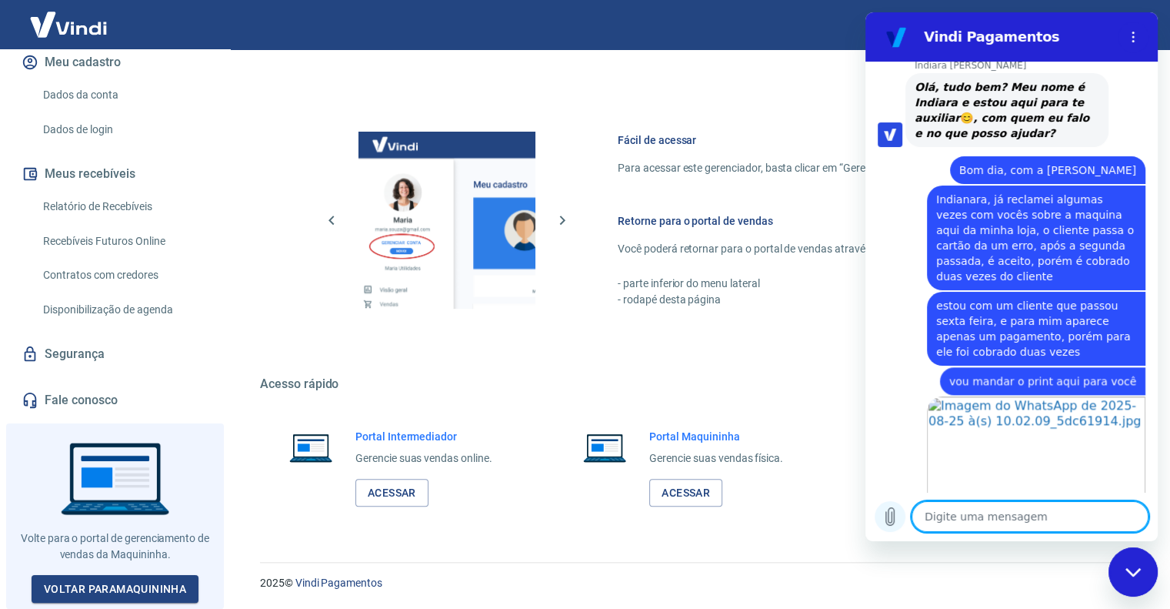
scroll to position [1790, 0]
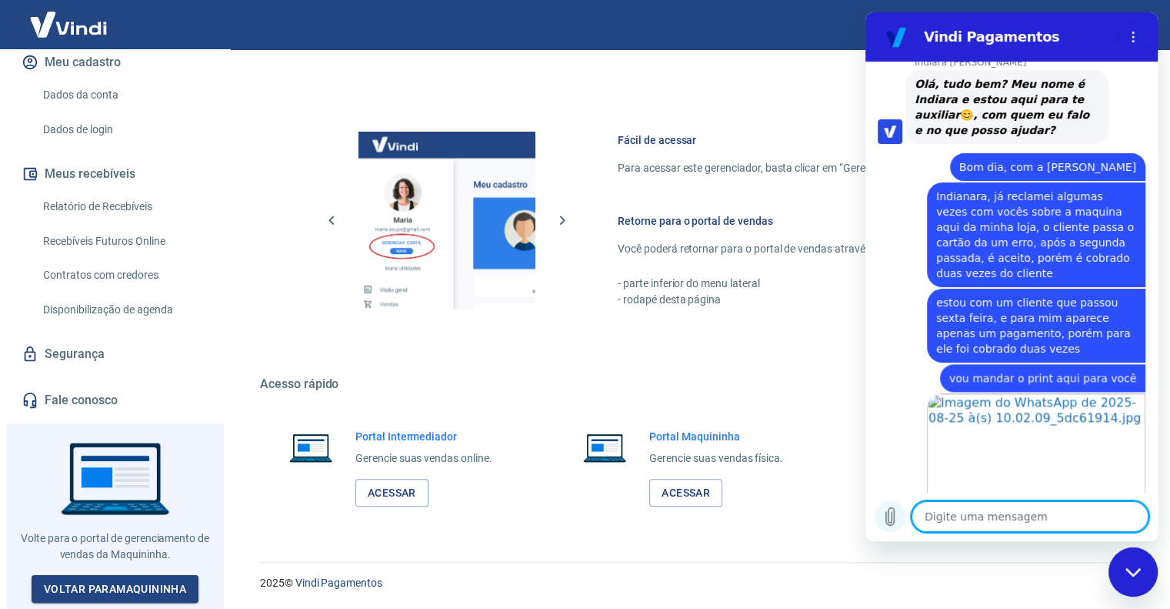
click at [896, 520] on icon "Carregar arquivo" at bounding box center [890, 516] width 18 height 18
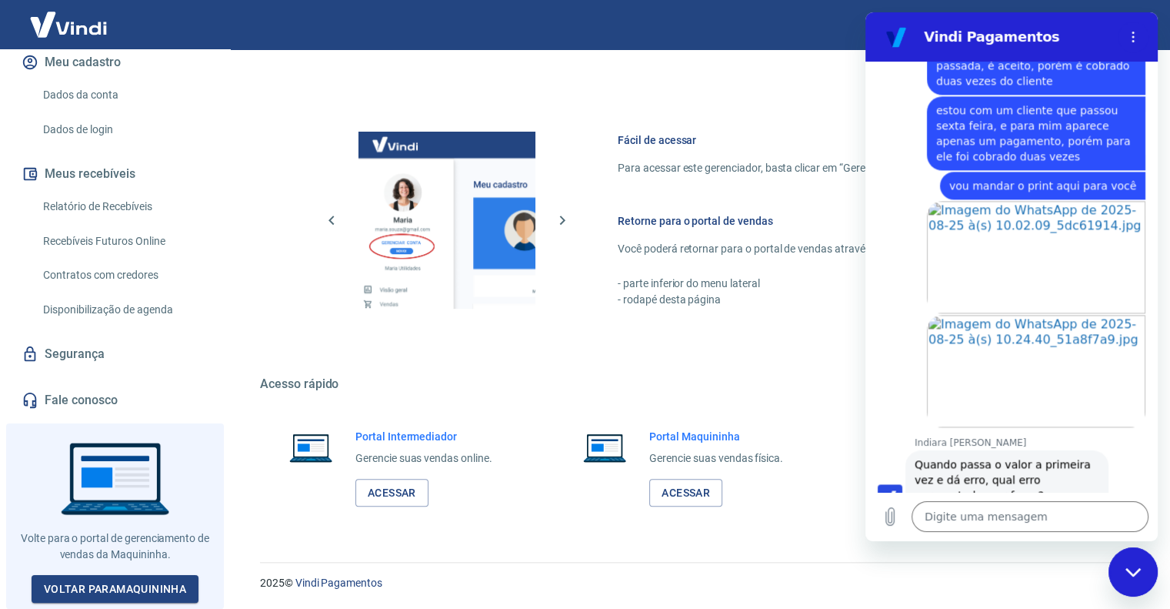
scroll to position [1986, 0]
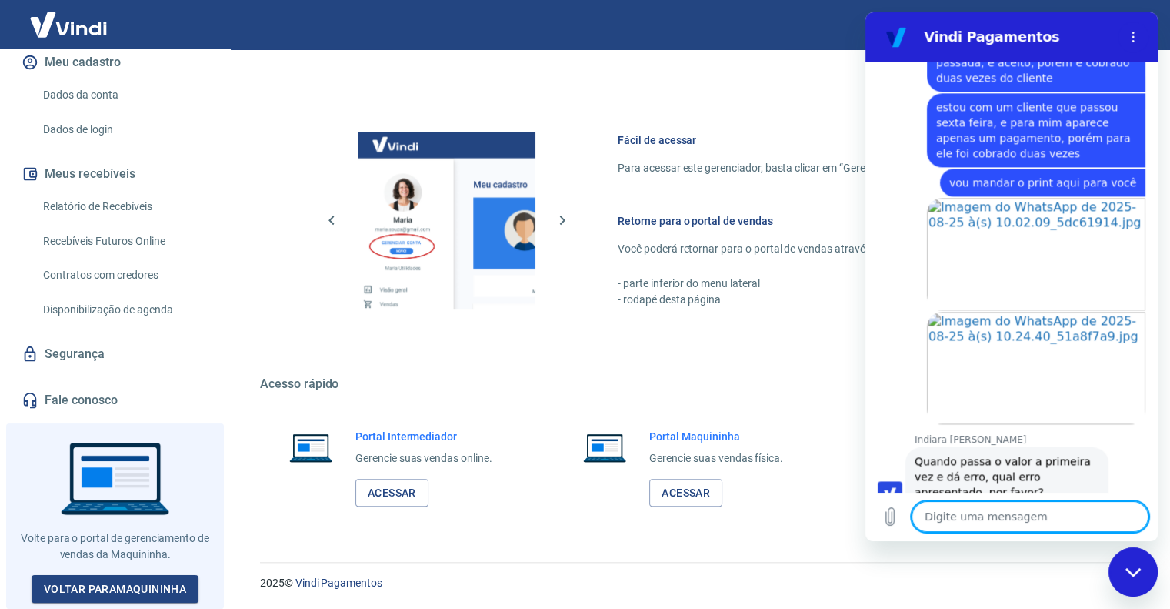
click at [969, 516] on textarea at bounding box center [1030, 516] width 237 height 31
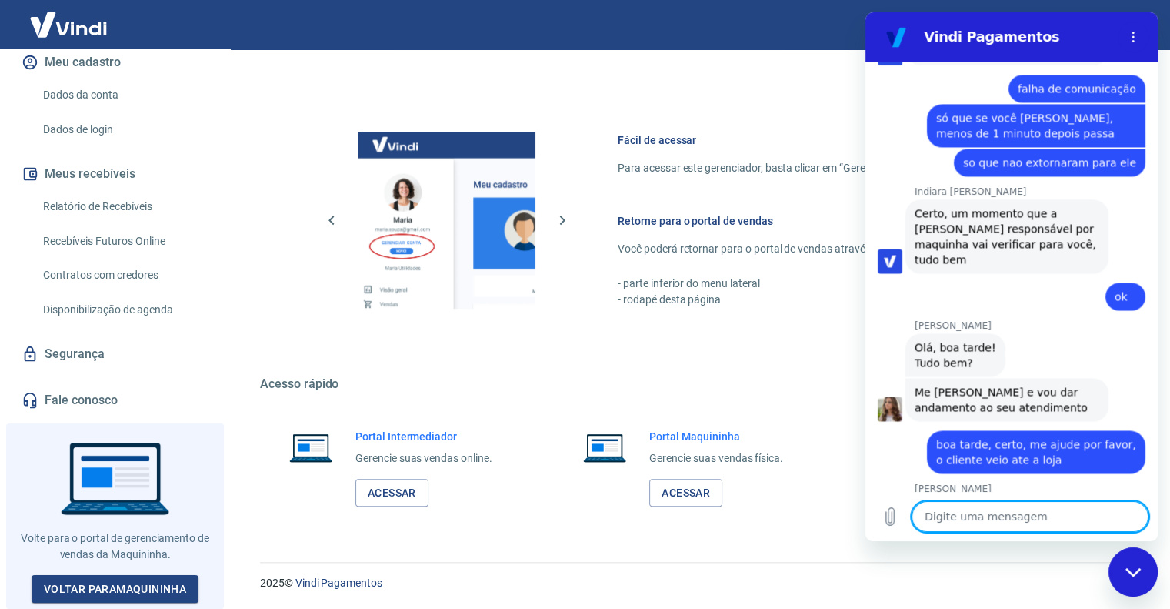
scroll to position [2429, 0]
